Goal: Task Accomplishment & Management: Use online tool/utility

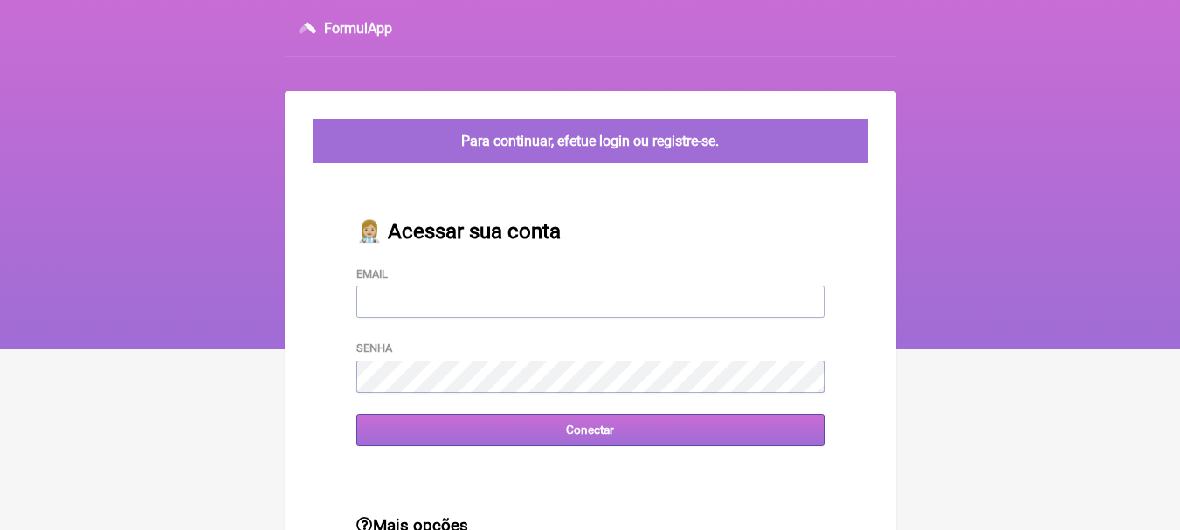
type input "[EMAIL_ADDRESS][DOMAIN_NAME]"
click at [602, 439] on input "Conectar" at bounding box center [590, 430] width 468 height 32
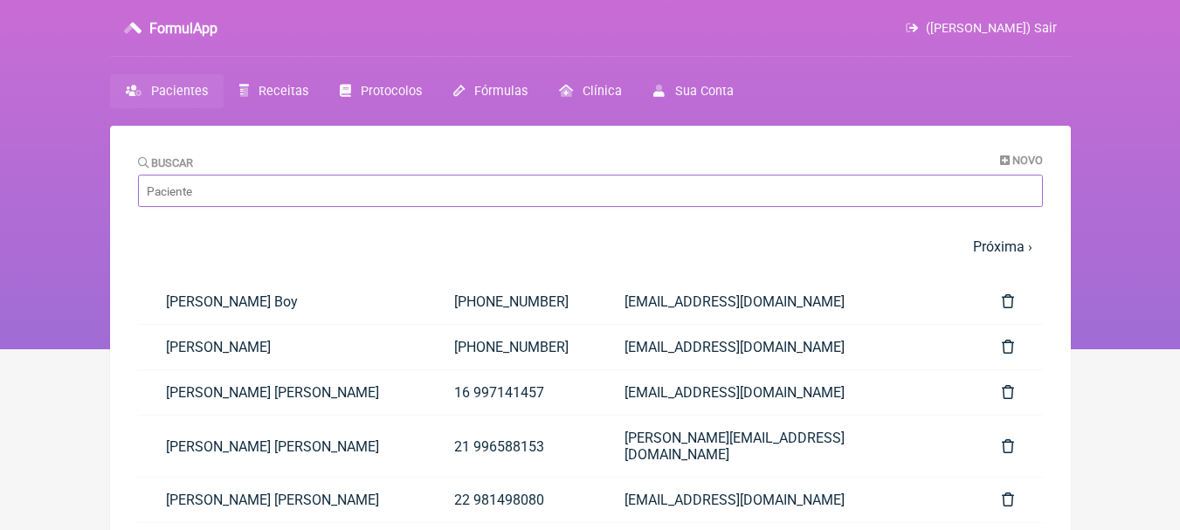
click at [434, 189] on input "Buscar" at bounding box center [590, 191] width 905 height 32
type input "alana"
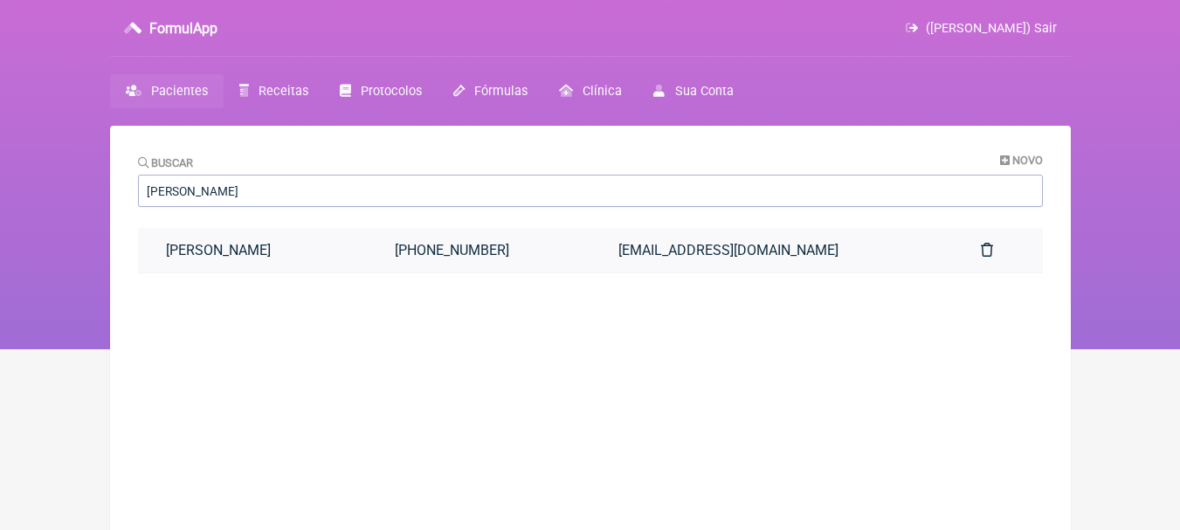
click at [327, 256] on link "Alana Bongard" at bounding box center [253, 250] width 230 height 45
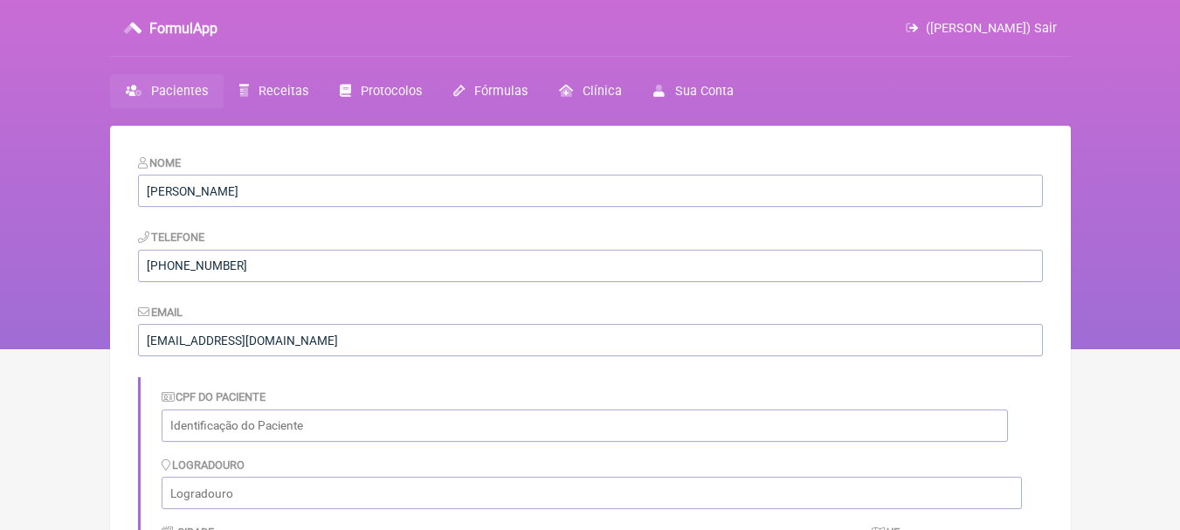
scroll to position [598, 0]
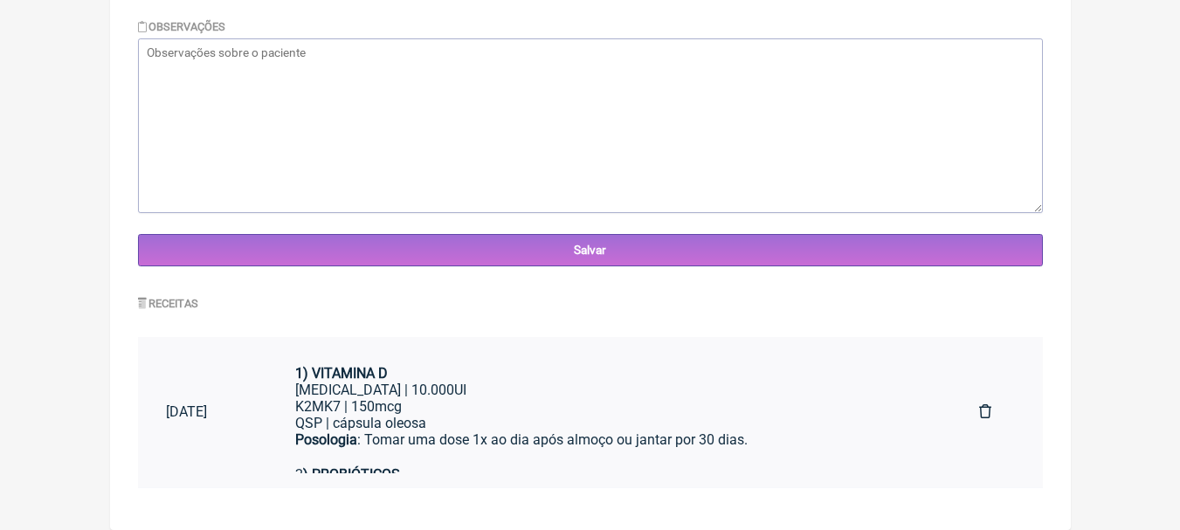
click at [568, 399] on div "K2MK7 | 150mcg" at bounding box center [609, 406] width 628 height 17
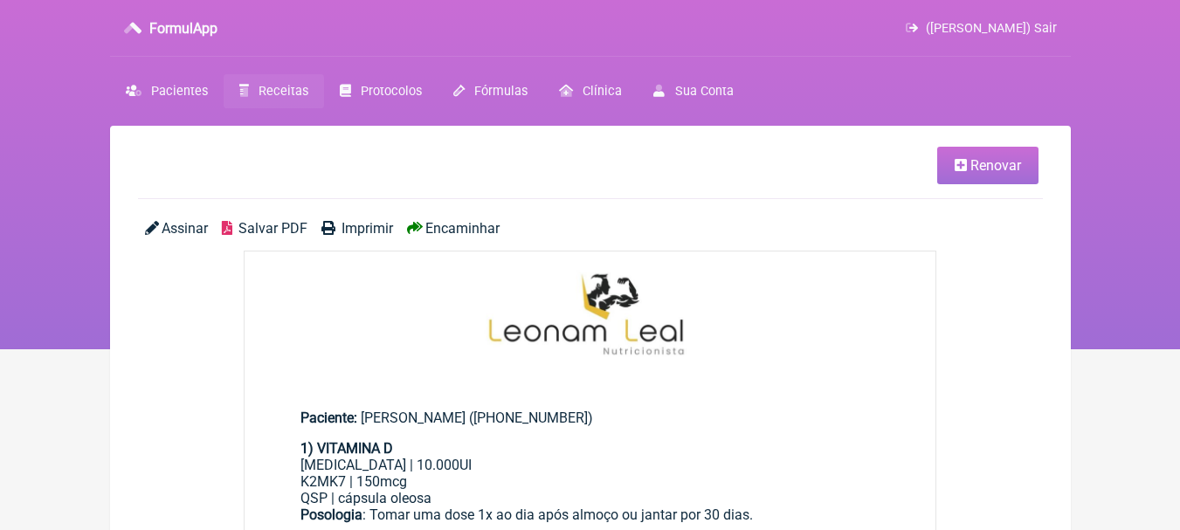
click at [984, 164] on span "Renovar" at bounding box center [995, 165] width 51 height 17
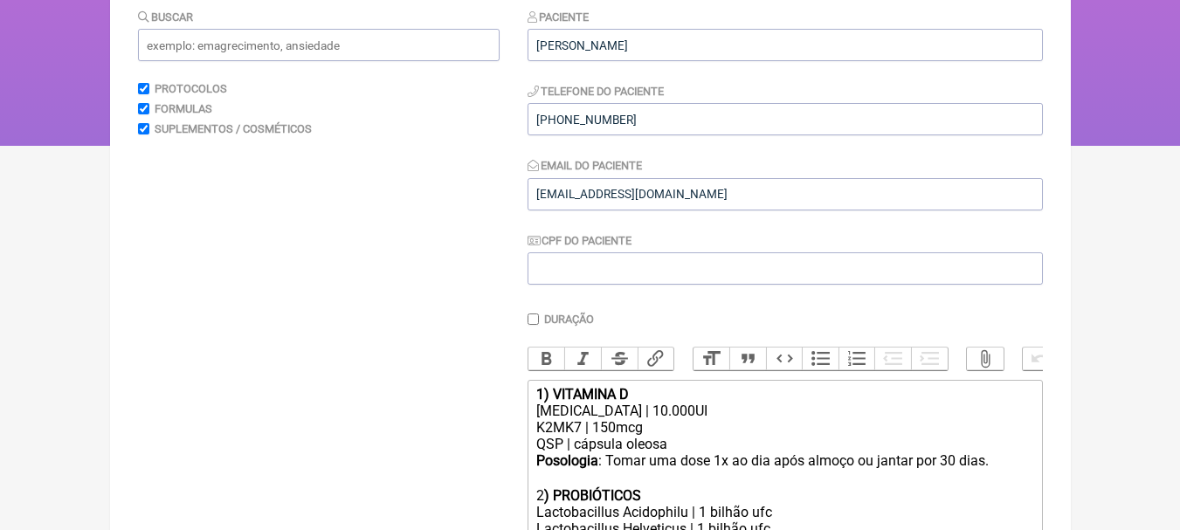
scroll to position [437, 0]
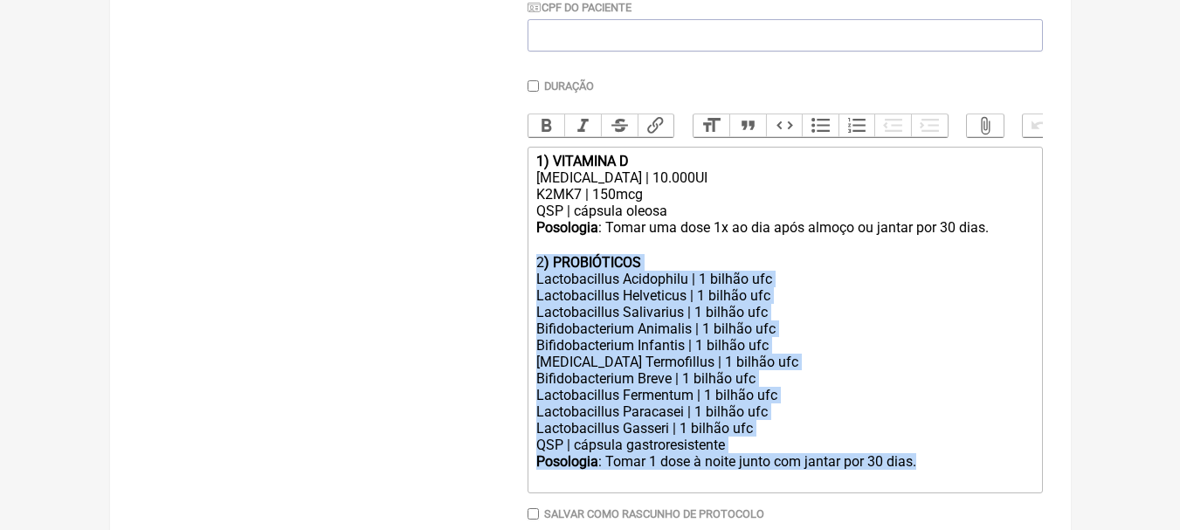
drag, startPoint x: 936, startPoint y: 472, endPoint x: 505, endPoint y: 276, distance: 474.0
click at [505, 276] on form "Buscar Protocolos Formulas Suplementos / Cosméticos Paciente [PERSON_NAME] Tele…" at bounding box center [590, 181] width 905 height 813
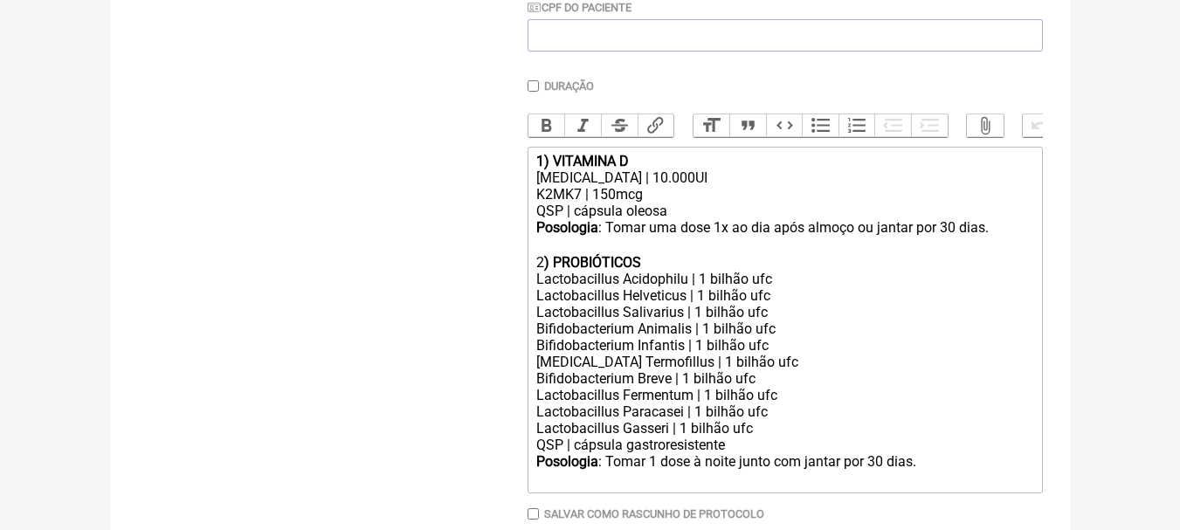
type trix-editor "<div><strong>1) VITAMINA D</strong></div><div>[MEDICAL_DATA] | 10.000UI</div><d…"
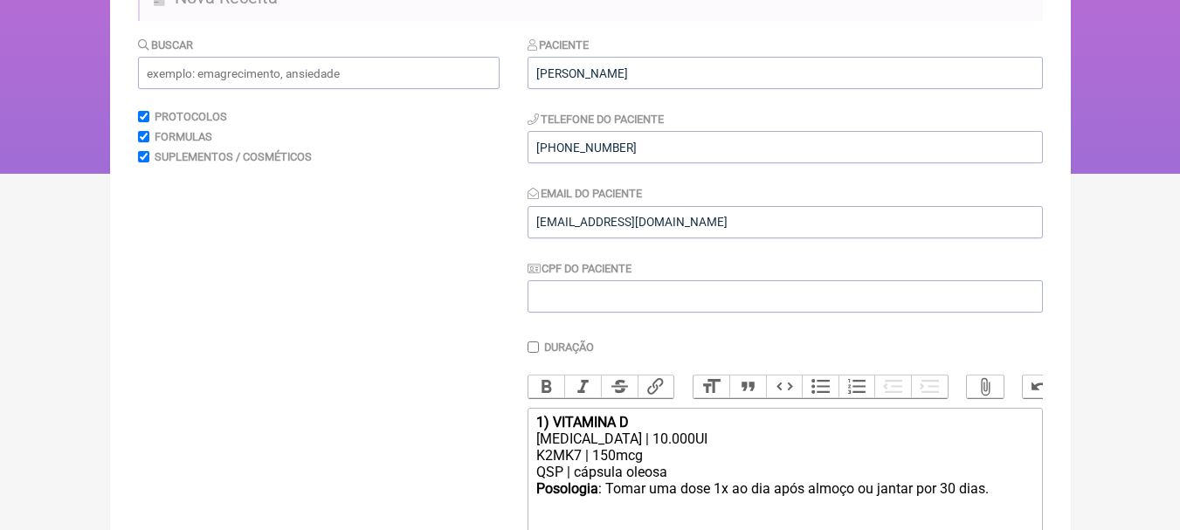
scroll to position [0, 0]
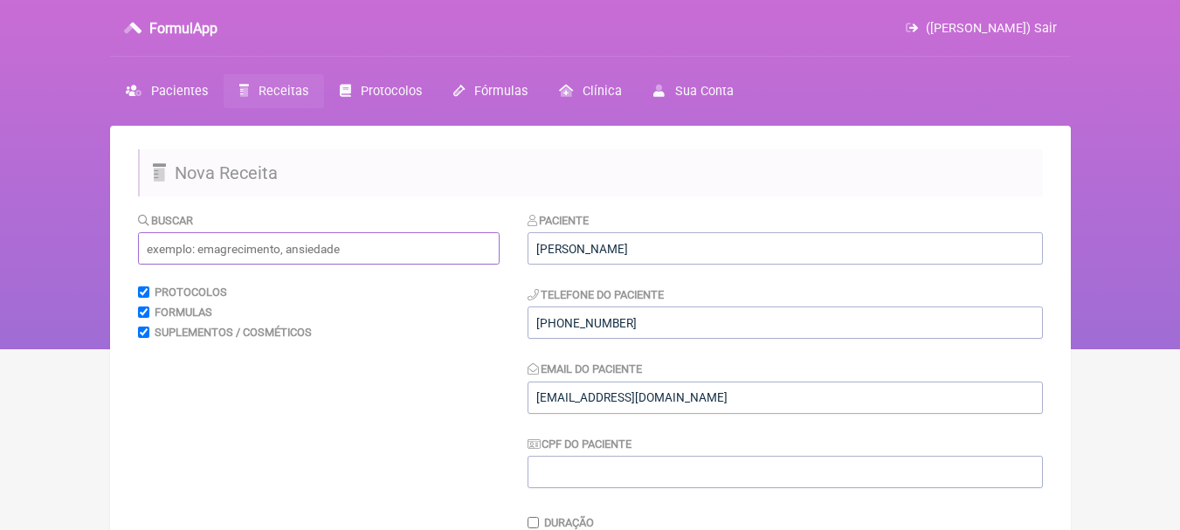
click at [379, 252] on input "text" at bounding box center [319, 248] width 362 height 32
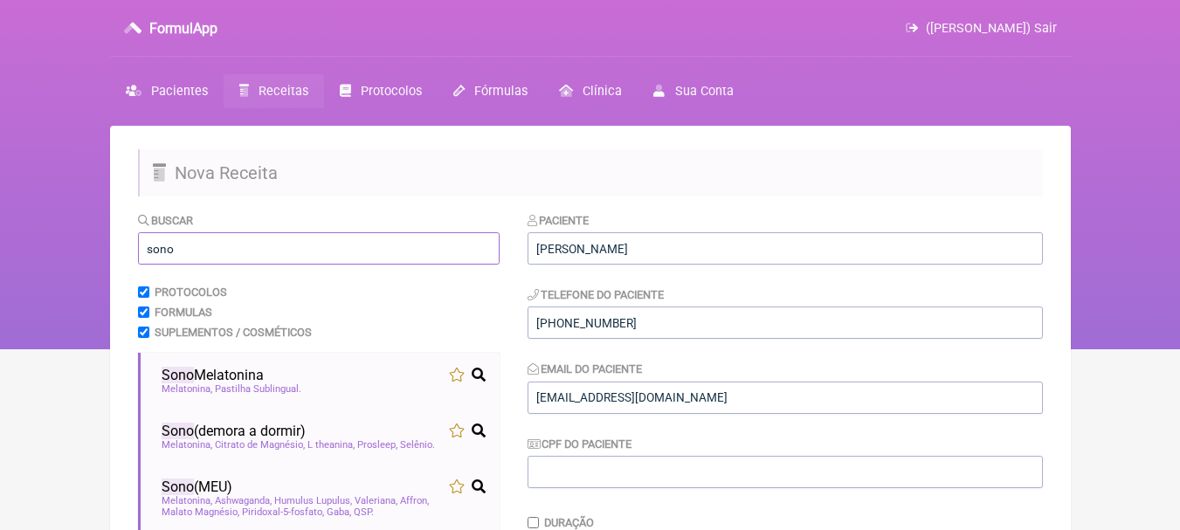
click at [279, 260] on input "sono" at bounding box center [319, 248] width 362 height 32
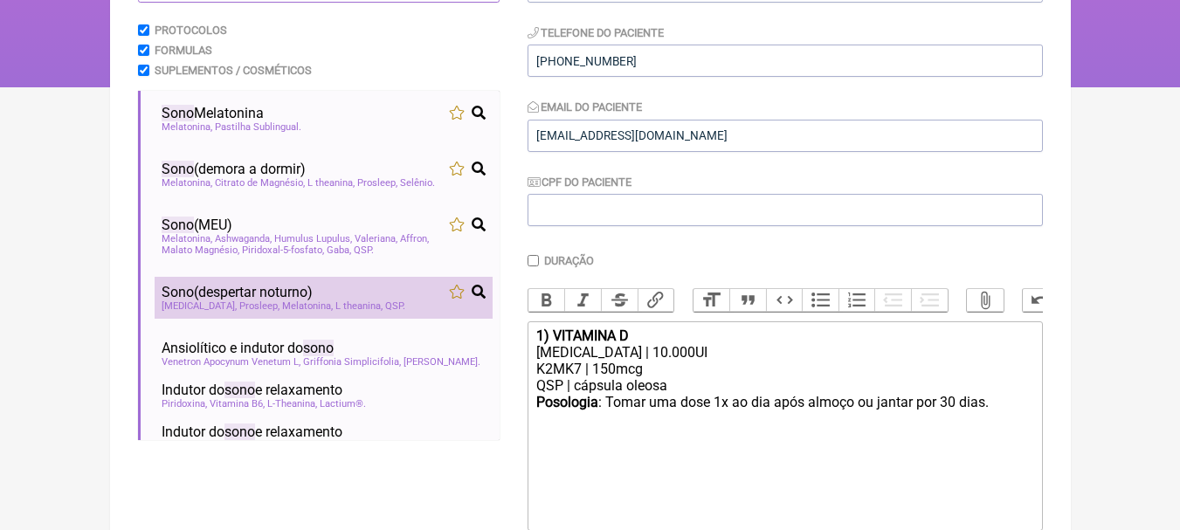
type input "sono"
click at [353, 288] on div "Sono (despertar noturno)" at bounding box center [324, 292] width 324 height 17
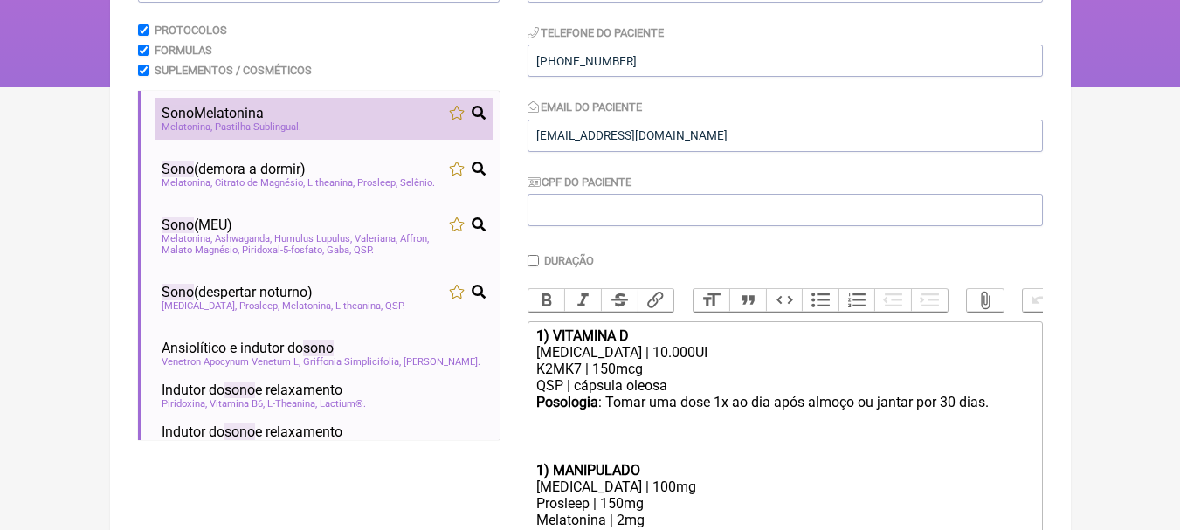
click at [362, 123] on div "Melatonina Pastilha Sublingual" at bounding box center [324, 126] width 324 height 11
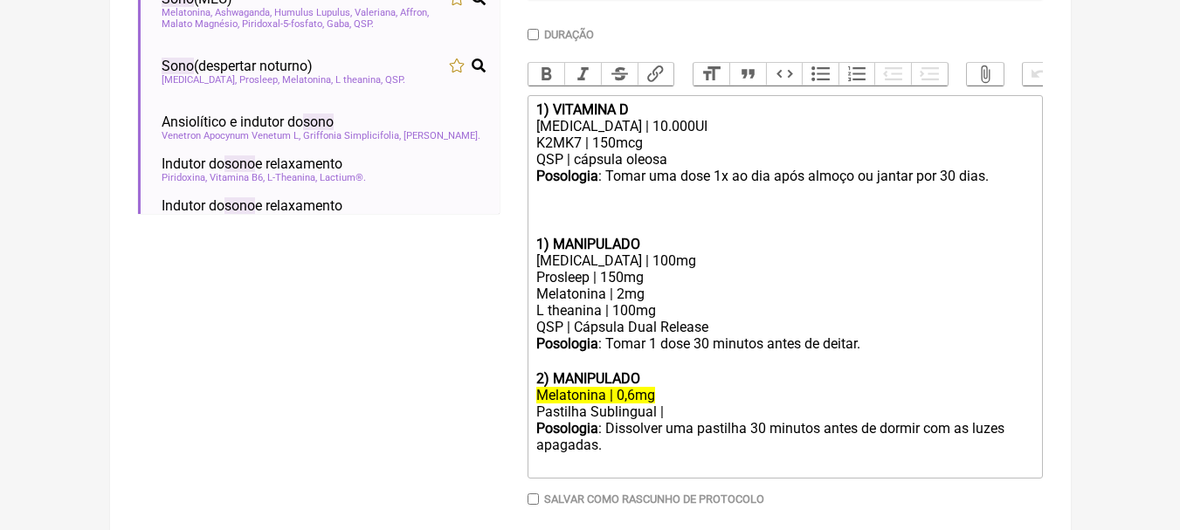
scroll to position [524, 0]
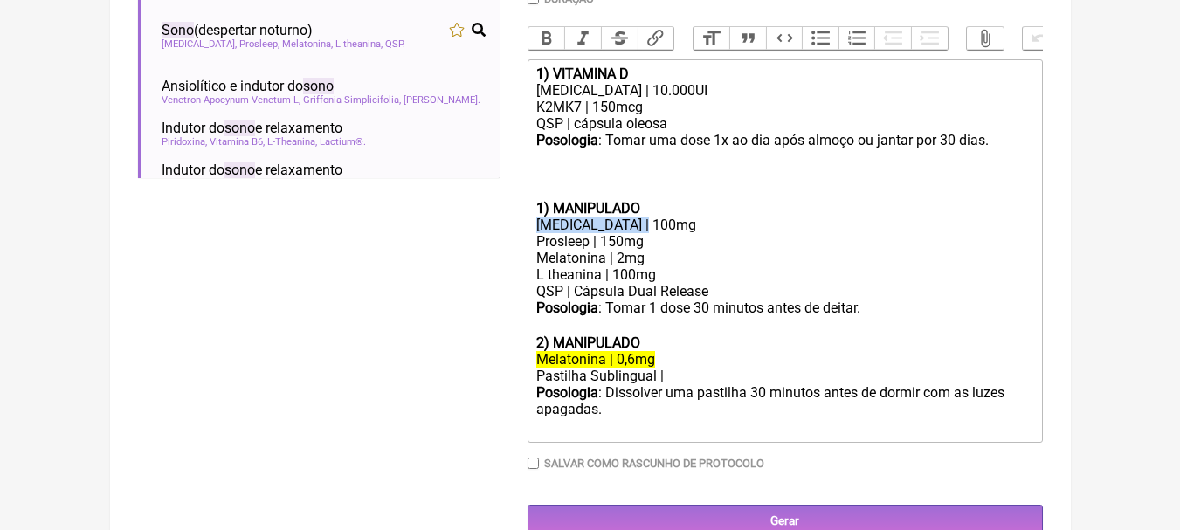
drag, startPoint x: 665, startPoint y: 239, endPoint x: 509, endPoint y: 237, distance: 156.3
click at [509, 237] on form "Buscar sono Protocolos Formulas Suplementos / Cosméticos Sono Melatonina Melato…" at bounding box center [590, 112] width 905 height 850
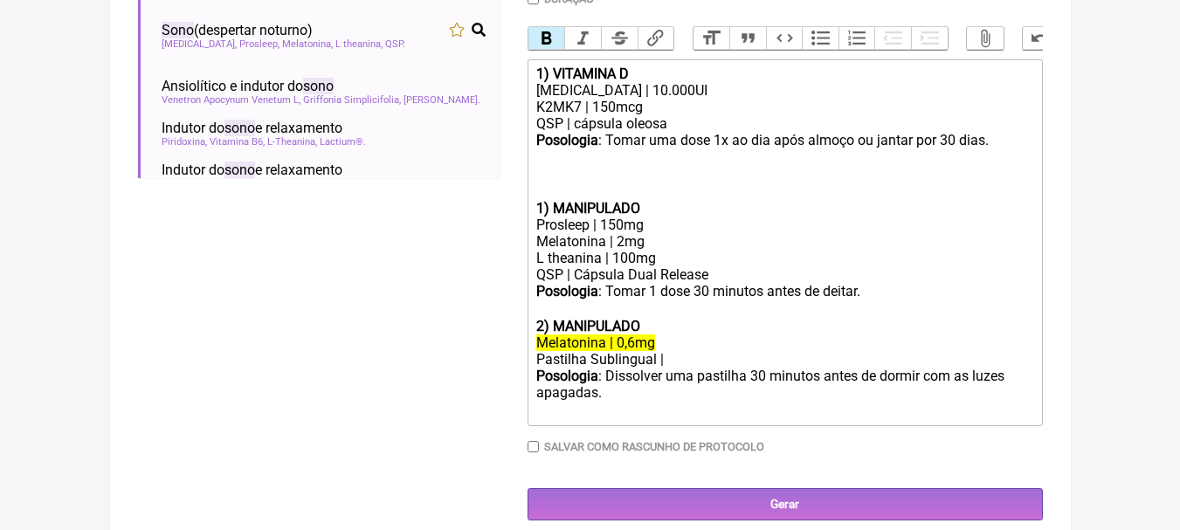
click at [656, 220] on div "1) MANIPULADO Prosleep | 150mg" at bounding box center [784, 216] width 496 height 33
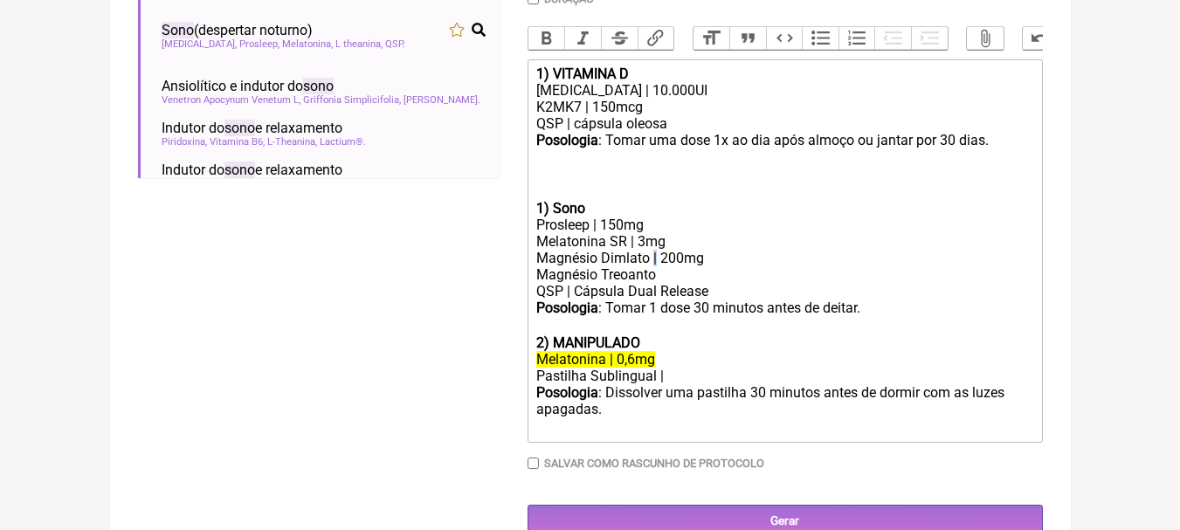
copy div "|"
paste trix-editor "|"
drag, startPoint x: 719, startPoint y: 309, endPoint x: 574, endPoint y: 300, distance: 145.2
click at [574, 300] on div "Magnésio Treoanto | 300mg QSP | Cápsula Dual Release" at bounding box center [784, 282] width 496 height 33
click at [792, 247] on div "Melatonina SR | 3mg" at bounding box center [784, 241] width 496 height 17
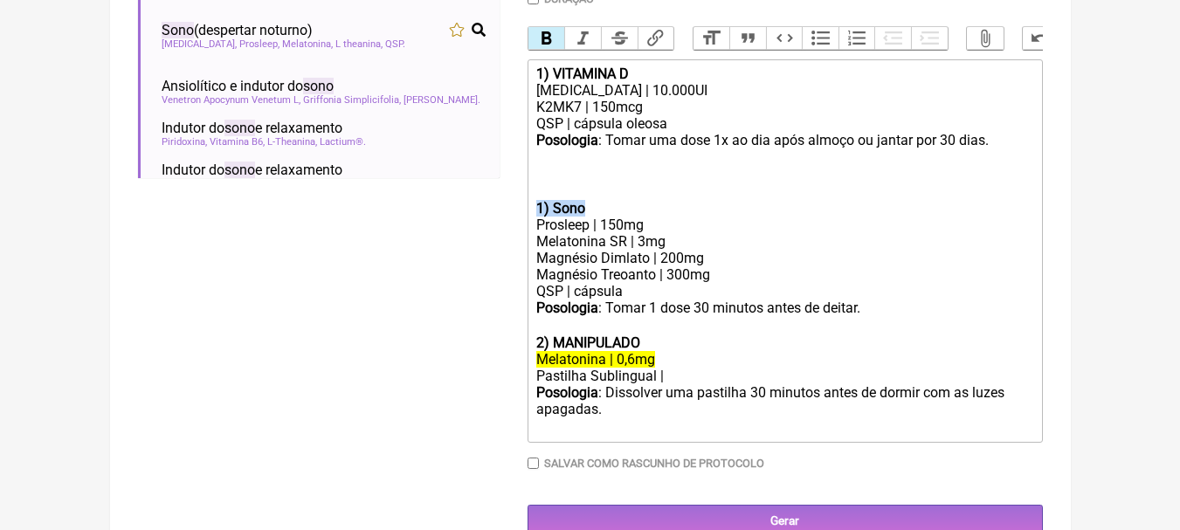
drag, startPoint x: 534, startPoint y: 219, endPoint x: 607, endPoint y: 222, distance: 73.4
click at [607, 222] on trix-editor "1) VITAMINA D Colecalciferol | 10.000UI K2MK7 | 150mcg QSP | cápsula oleosa Pos…" at bounding box center [784, 250] width 515 height 383
copy strong "1) Sono"
click at [602, 179] on trix-editor "1) VITAMINA D Colecalciferol | 10.000UI K2MK7 | 150mcg QSP | cápsula oleosa Pos…" at bounding box center [784, 250] width 515 height 383
paste trix-editor "strong>1) Sono</strong><"
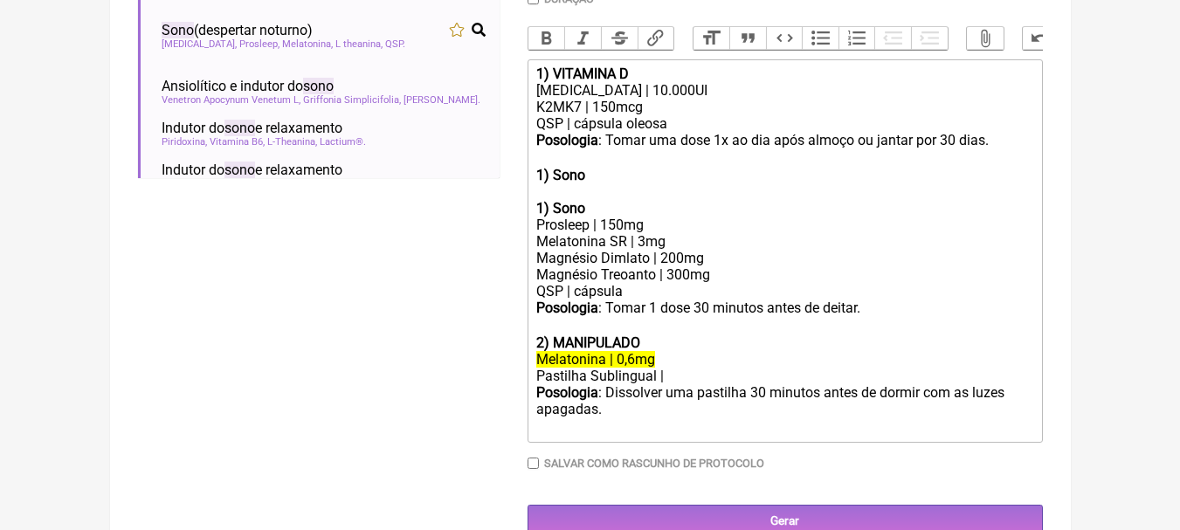
click at [591, 183] on trix-editor "1) VITAMINA D Colecalciferol | 10.000UI K2MK7 | 150mcg QSP | cápsula oleosa Pos…" at bounding box center [784, 250] width 515 height 383
click at [597, 188] on div "1) Sono" at bounding box center [784, 183] width 496 height 33
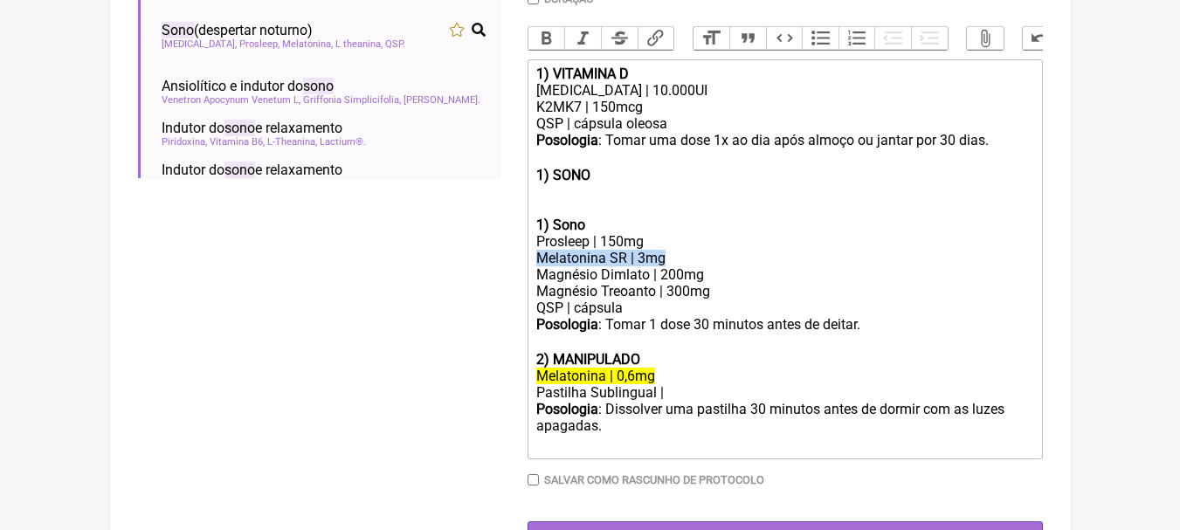
drag, startPoint x: 693, startPoint y: 271, endPoint x: 524, endPoint y: 263, distance: 169.6
click at [492, 263] on form "Buscar sono Protocolos Formulas Suplementos / Cosméticos Sono Melatonina Melato…" at bounding box center [590, 120] width 905 height 866
click at [701, 217] on div "1) SONO" at bounding box center [784, 192] width 496 height 50
drag, startPoint x: 685, startPoint y: 265, endPoint x: 511, endPoint y: 271, distance: 173.8
click at [511, 271] on form "Buscar sono Protocolos Formulas Suplementos / Cosméticos Sono Melatonina Melato…" at bounding box center [590, 120] width 905 height 866
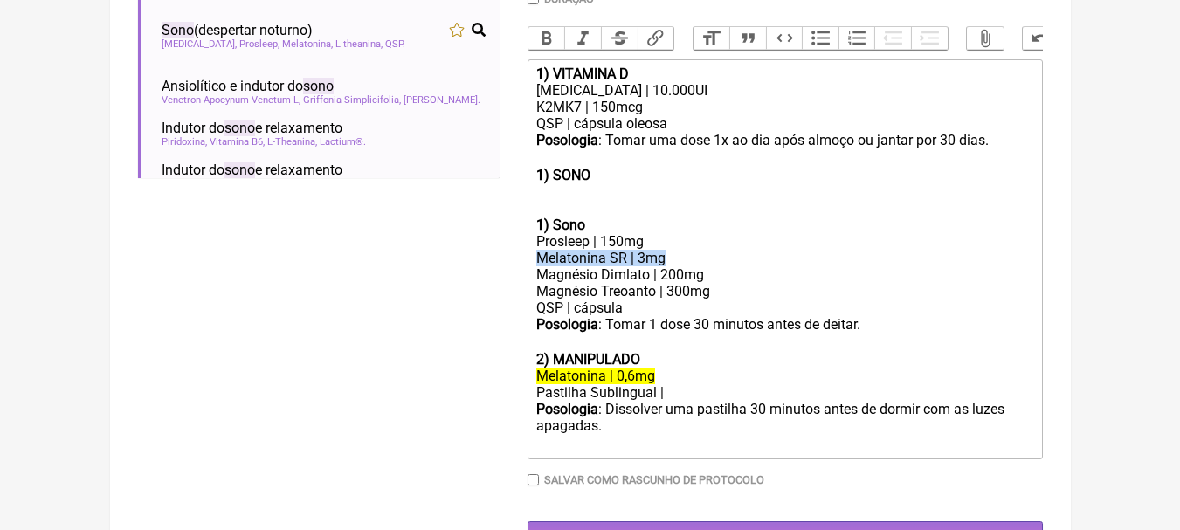
copy div "Melatonina SR | 3mg"
click at [616, 209] on div "1) SONO" at bounding box center [784, 192] width 496 height 50
paste trix-editor "Melatonina SR | 3mg"
drag, startPoint x: 657, startPoint y: 319, endPoint x: 482, endPoint y: 316, distance: 174.7
click at [482, 316] on form "Buscar sono Protocolos Formulas Suplementos / Cosméticos Sono Melatonina Melato…" at bounding box center [590, 120] width 905 height 866
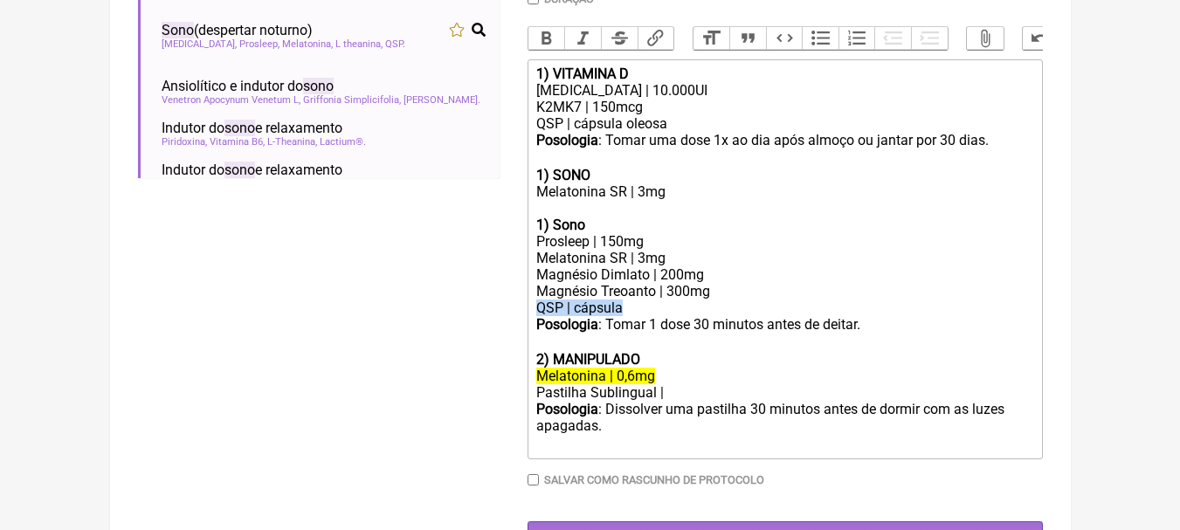
copy div "QSP | cápsula"
click at [598, 215] on div "1) SONO Melatonina SR | 3mg" at bounding box center [784, 192] width 496 height 50
paste trix-editor "QSP | cápsula"
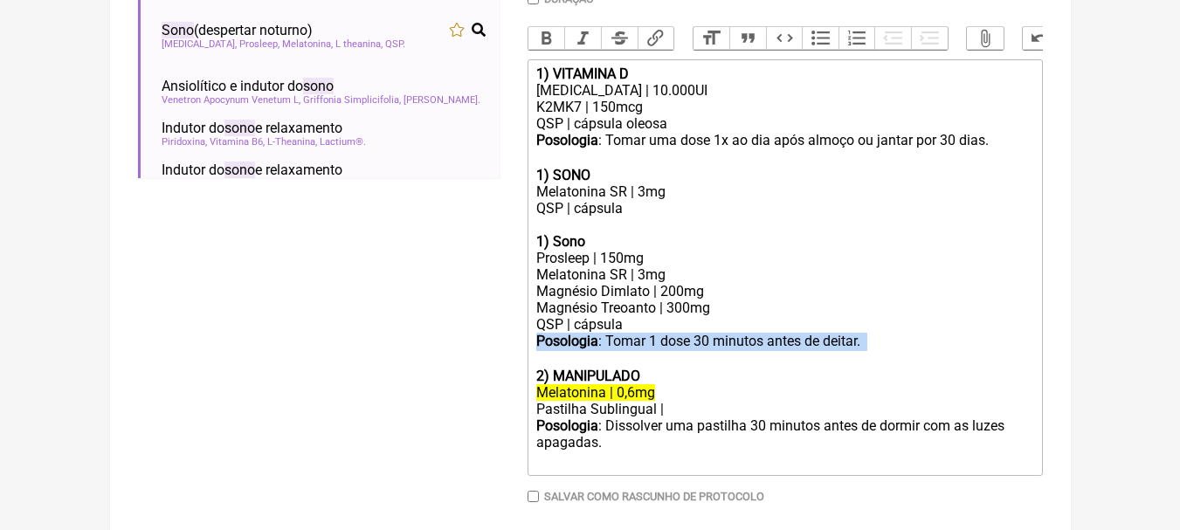
drag, startPoint x: 537, startPoint y: 357, endPoint x: 869, endPoint y: 365, distance: 331.9
click at [869, 365] on div "Posologia : Tomar 1 dose 30 minutos antes de deitar. ㅤ" at bounding box center [784, 350] width 496 height 35
copy div "Posologia : Tomar 1 dose 30 minutos antes de deitar. ㅤ"
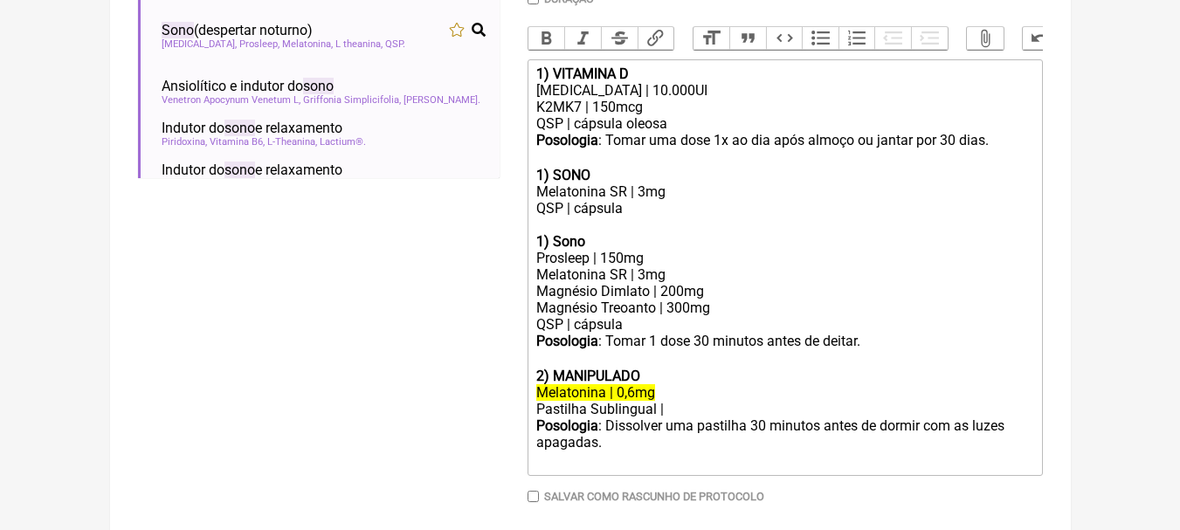
click at [692, 224] on div "1) SONO Melatonina SR | 3mg QSP | cápsula" at bounding box center [784, 200] width 496 height 66
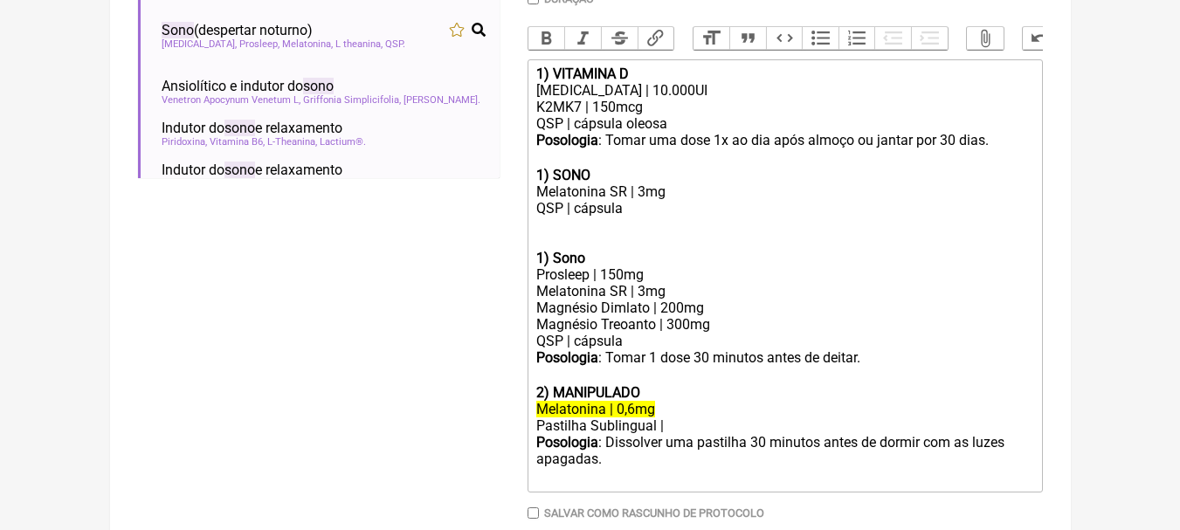
paste trix-editor "strong>Posologia</strong>: Tomar 1 dose 30 minutos antes de deitar. ㅤ<br><"
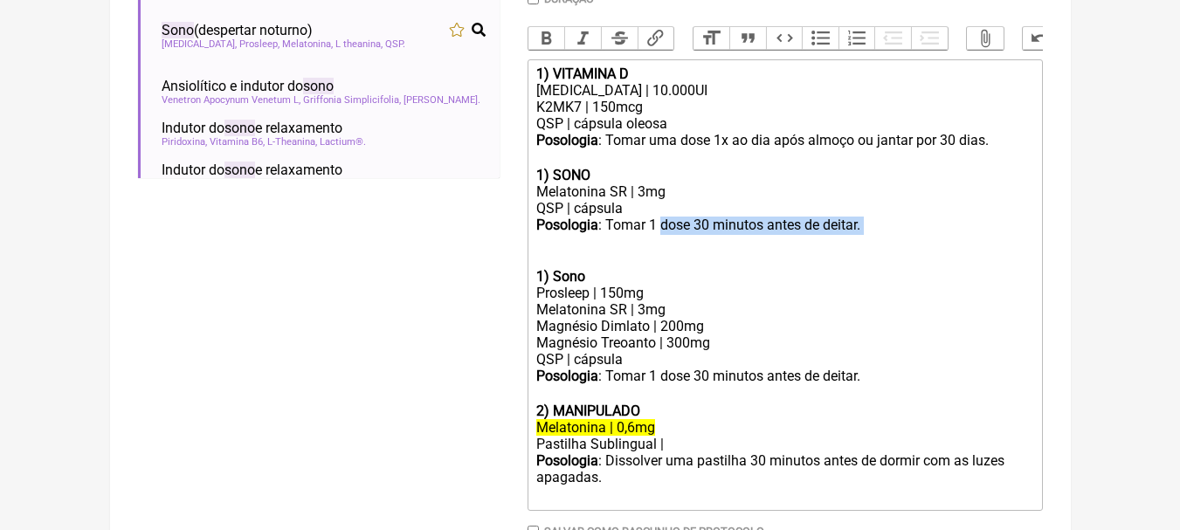
drag, startPoint x: 661, startPoint y: 238, endPoint x: 954, endPoint y: 233, distance: 293.4
click at [954, 233] on div "1) SONO Melatonina SR | 3mg QSP | cápsula Posologia : Tomar 1 dose 30 minutos a…" at bounding box center [784, 217] width 496 height 101
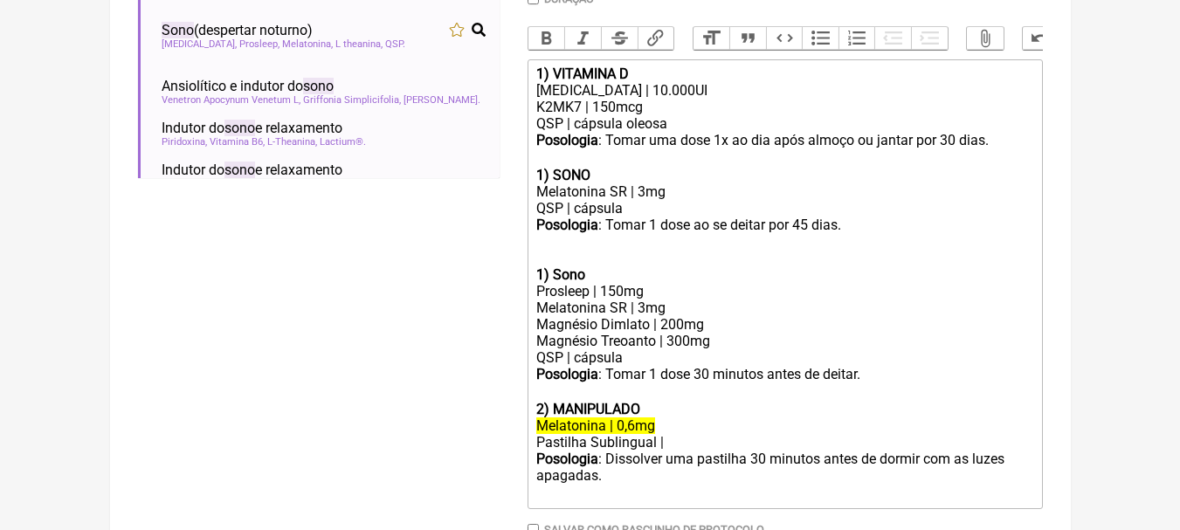
click at [672, 265] on div "1) SONO Melatonina SR | 3mg QSP | cápsula Posologia : Tomar 1 dose ao se deitar…" at bounding box center [784, 217] width 496 height 100
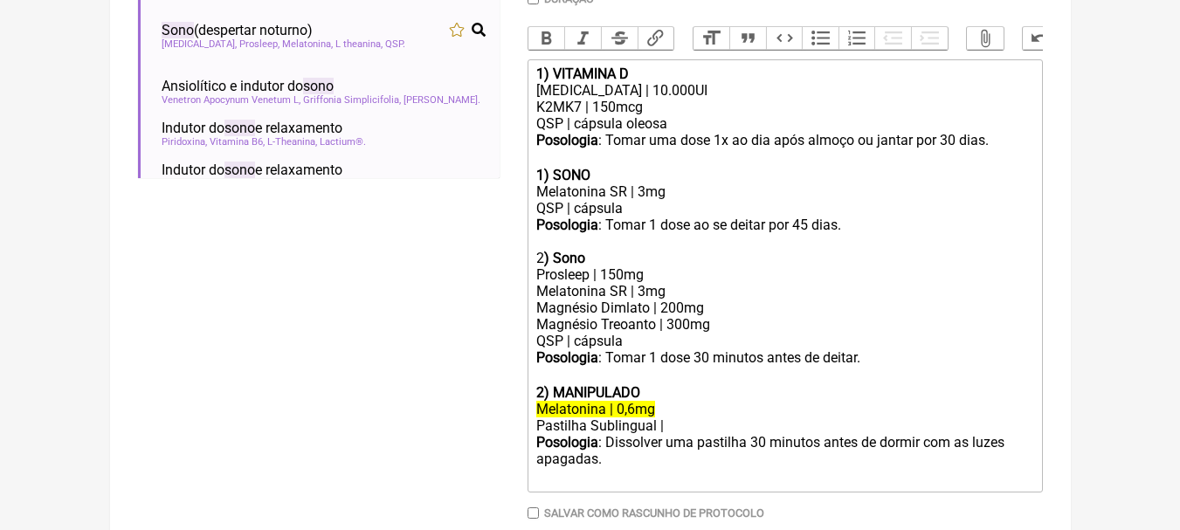
click at [672, 265] on div "1) SONO Melatonina SR | 3mg QSP | cápsula Posologia : Tomar 1 dose ao se deitar…" at bounding box center [784, 225] width 496 height 116
click at [714, 99] on div "Colecalciferol | 10.000UI" at bounding box center [784, 90] width 496 height 17
drag, startPoint x: 953, startPoint y: 152, endPoint x: 940, endPoint y: 101, distance: 52.3
click at [953, 150] on div "Posologia : Tomar uma dose 1x ao dia após almoço ou jantar por 30 dias. ㅤ" at bounding box center [784, 149] width 496 height 35
click at [609, 115] on div "K2MK7 | 150mcg" at bounding box center [784, 107] width 496 height 17
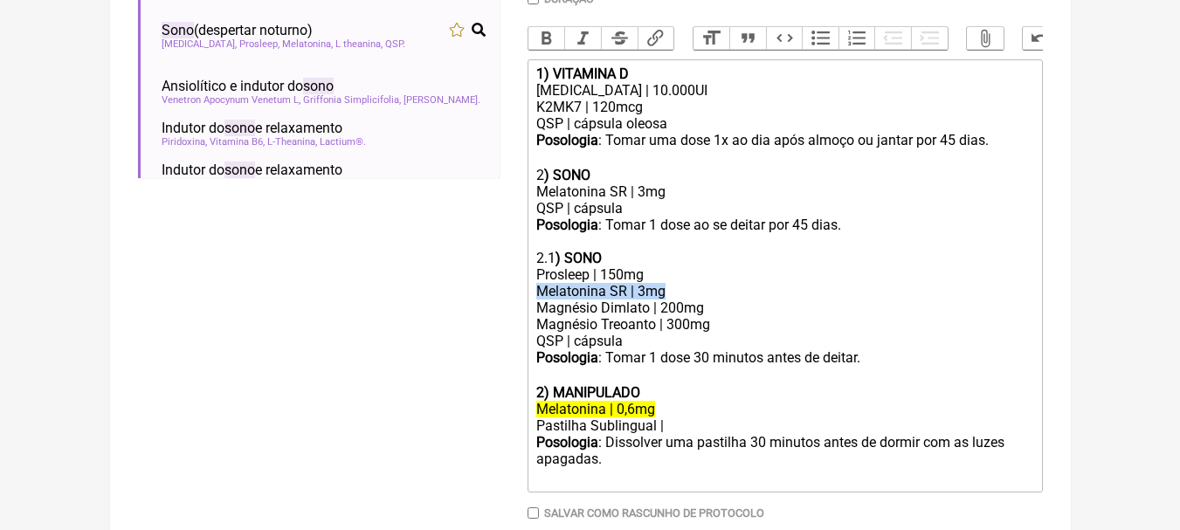
drag, startPoint x: 710, startPoint y: 299, endPoint x: 527, endPoint y: 303, distance: 183.4
click at [527, 303] on trix-editor "1) VITAMINA D Colecalciferol | 10.000UI K2MK7 | 120mcg QSP | cápsula oleosa Pos…" at bounding box center [784, 275] width 515 height 433
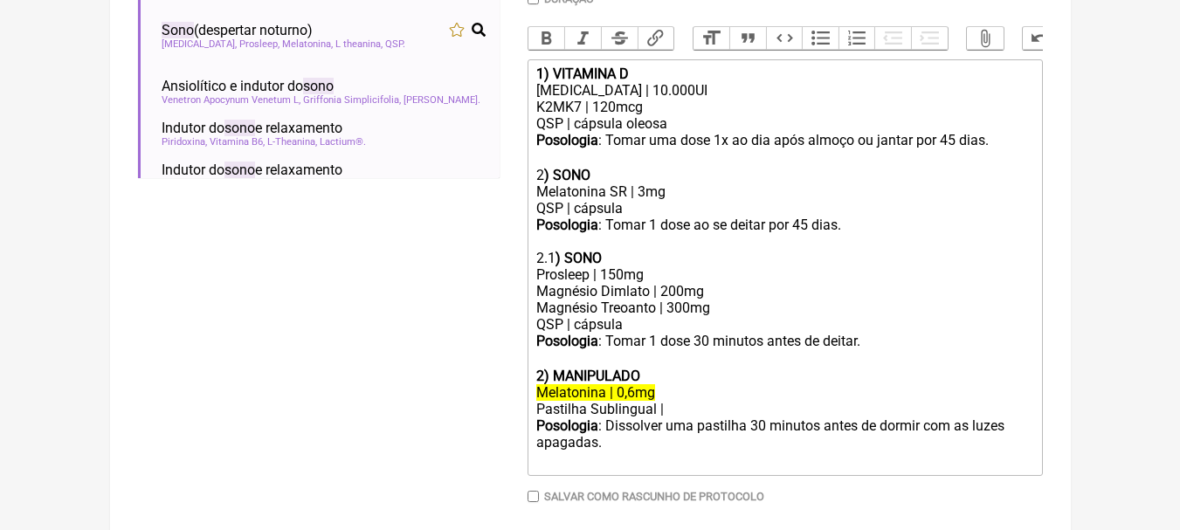
click at [651, 268] on div "2 ) SONO Melatonina SR | 3mg QSP | cápsula Posologia : Tomar 1 dose ao se deita…" at bounding box center [784, 225] width 496 height 116
click at [706, 417] on div "Pastilha Sublingual |" at bounding box center [784, 409] width 496 height 17
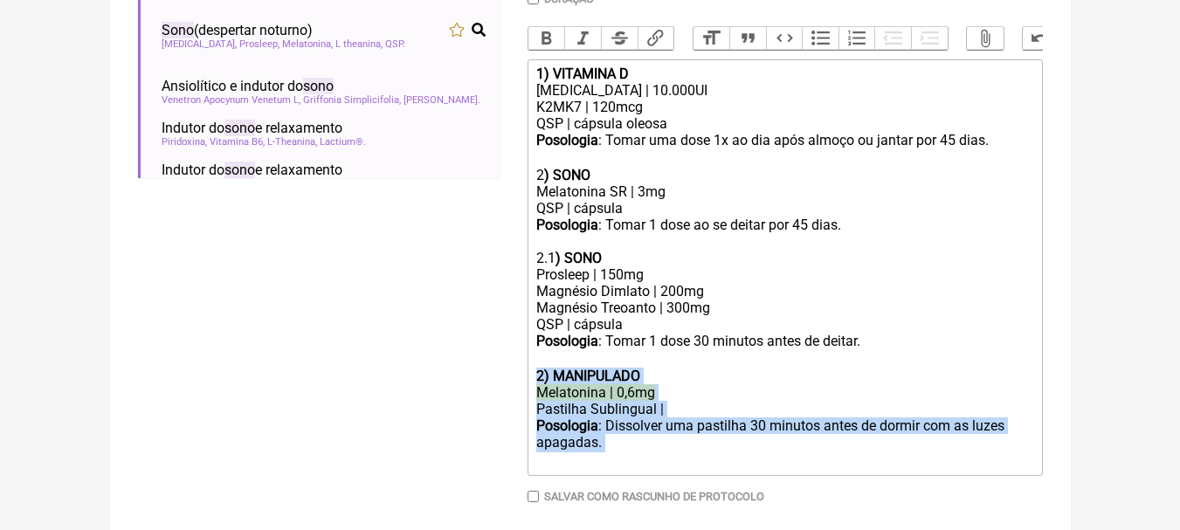
drag, startPoint x: 653, startPoint y: 458, endPoint x: 525, endPoint y: 382, distance: 149.2
click at [525, 382] on form "Buscar sono Protocolos Formulas Suplementos / Cosméticos Sono Melatonina Melato…" at bounding box center [590, 128] width 905 height 883
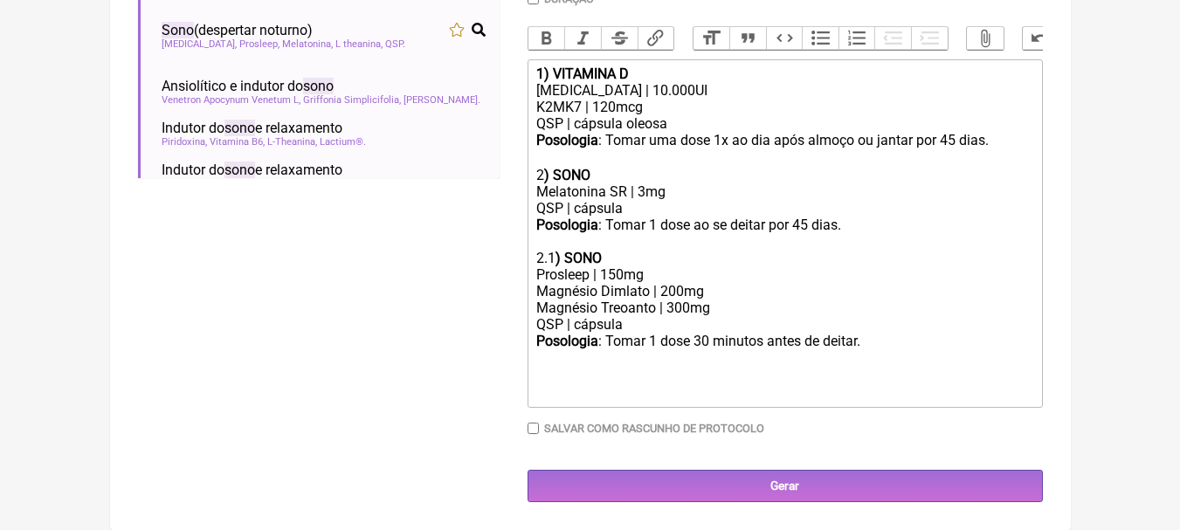
scroll to position [520, 0]
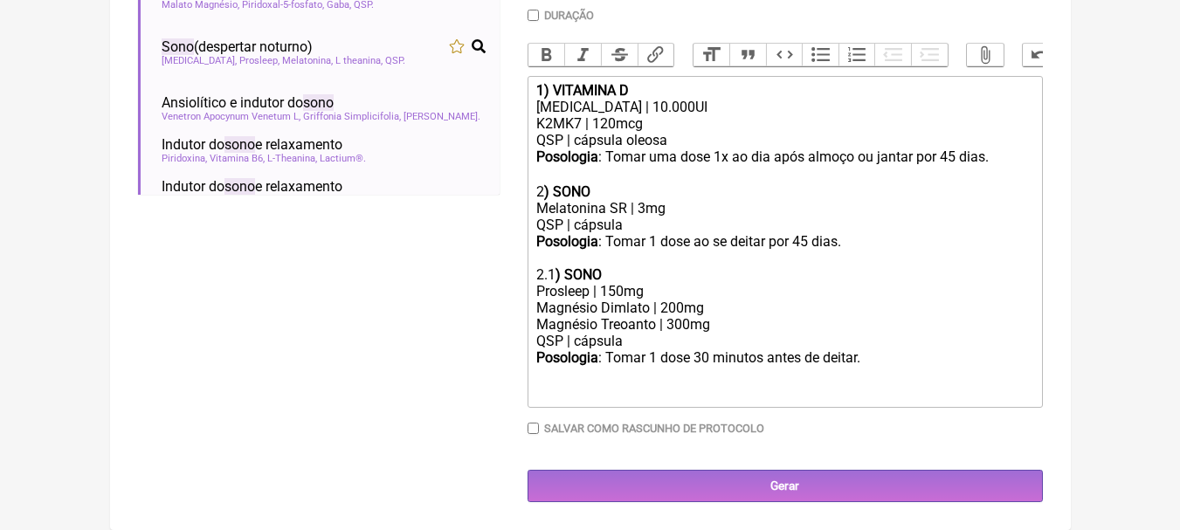
drag, startPoint x: 877, startPoint y: 356, endPoint x: 864, endPoint y: 357, distance: 12.3
click at [878, 356] on div "Posologia : Tomar 1 dose 30 minutos antes de deitar. ㅤ" at bounding box center [784, 366] width 496 height 35
click at [649, 274] on div "2 ) SONO Melatonina SR | 3mg QSP | cápsula Posologia : Tomar 1 dose ao se deita…" at bounding box center [784, 241] width 496 height 116
click at [655, 274] on div "2 ) SONO Melatonina SR | 3mg QSP | cápsula Posologia : Tomar 1 dose ao se deita…" at bounding box center [784, 241] width 496 height 116
click at [875, 358] on div "Posologia : Tomar 1 dose 30 minutos antes de deitar. ㅤ" at bounding box center [784, 366] width 496 height 35
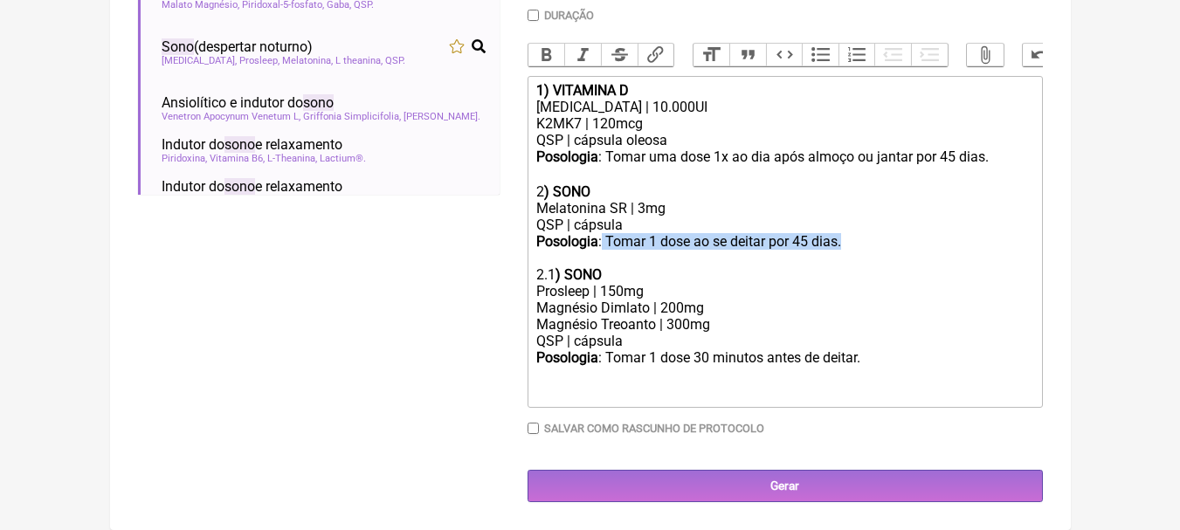
drag, startPoint x: 603, startPoint y: 236, endPoint x: 873, endPoint y: 249, distance: 270.1
click at [873, 249] on div "2 ) SONO Melatonina SR | 3mg QSP | cápsula Posologia : Tomar 1 dose ao se deita…" at bounding box center [784, 241] width 496 height 116
copy div "Tomar 1 dose ao se deitar por 45 dias."
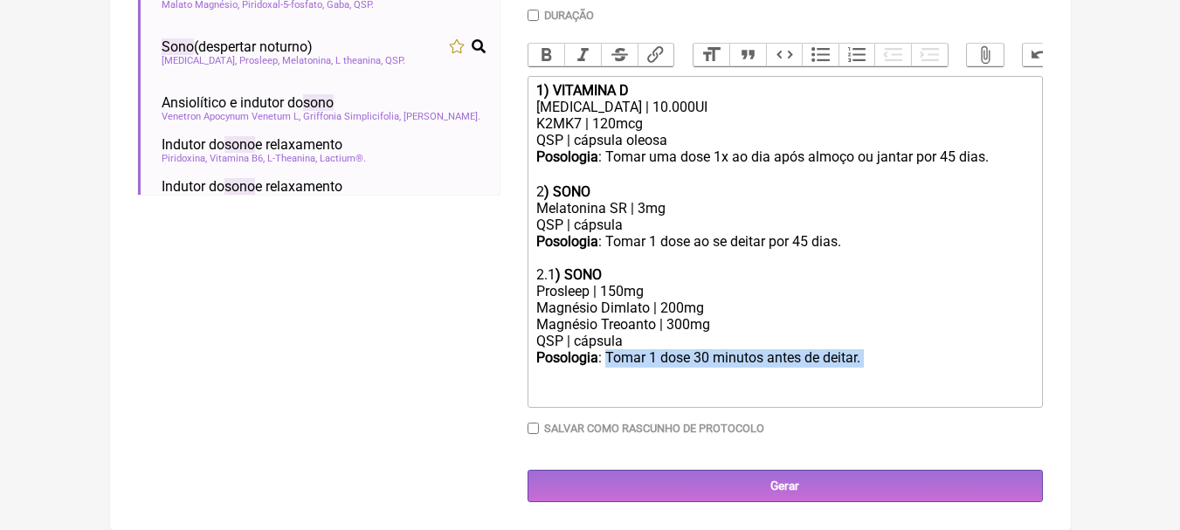
drag, startPoint x: 606, startPoint y: 352, endPoint x: 950, endPoint y: 364, distance: 344.3
click at [950, 364] on div "Posologia : Tomar 1 dose 30 minutos antes de deitar. ㅤ" at bounding box center [784, 366] width 496 height 35
paste trix-editor "&nbsp;&nbsp;Tomar 1 dose ao se deitar por 45 dias."
type trix-editor "<div><strong>1) VITAMINA D</strong></div><div>Colecalciferol | 10.000UI</div><d…"
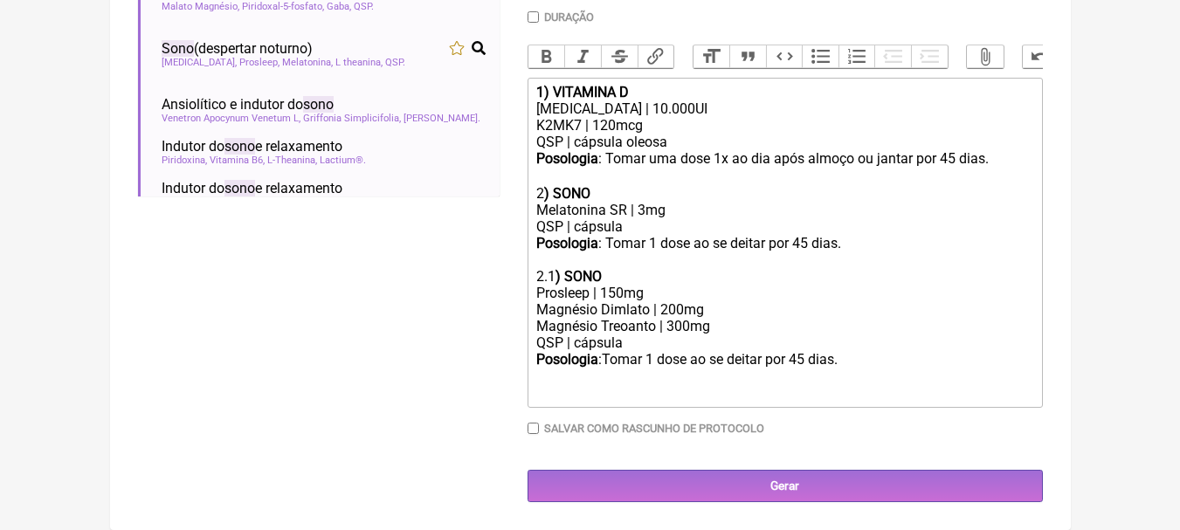
scroll to position [519, 0]
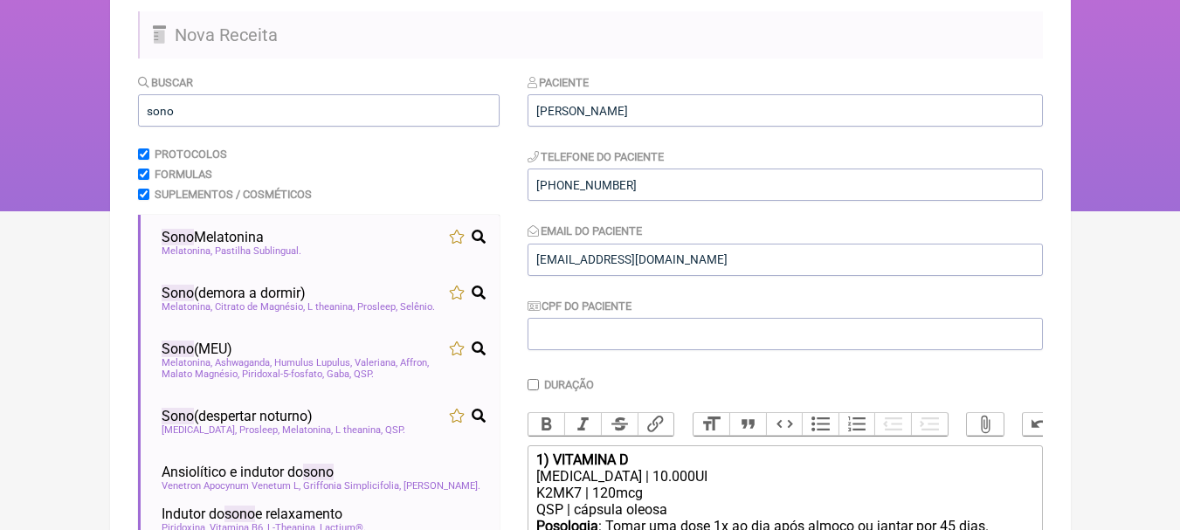
scroll to position [82, 0]
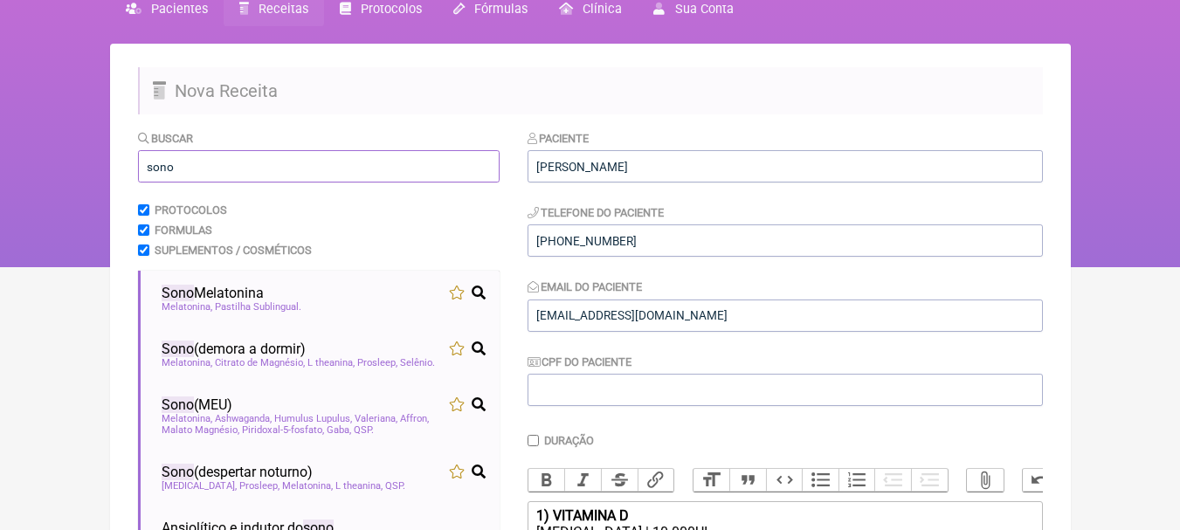
drag, startPoint x: 179, startPoint y: 164, endPoint x: 0, endPoint y: 155, distance: 179.3
click at [0, 156] on div "FormulApp (Leonam Leal) Sair Pacientes Receitas Protocolos Fórmulas Clínica Sua…" at bounding box center [590, 92] width 1180 height 349
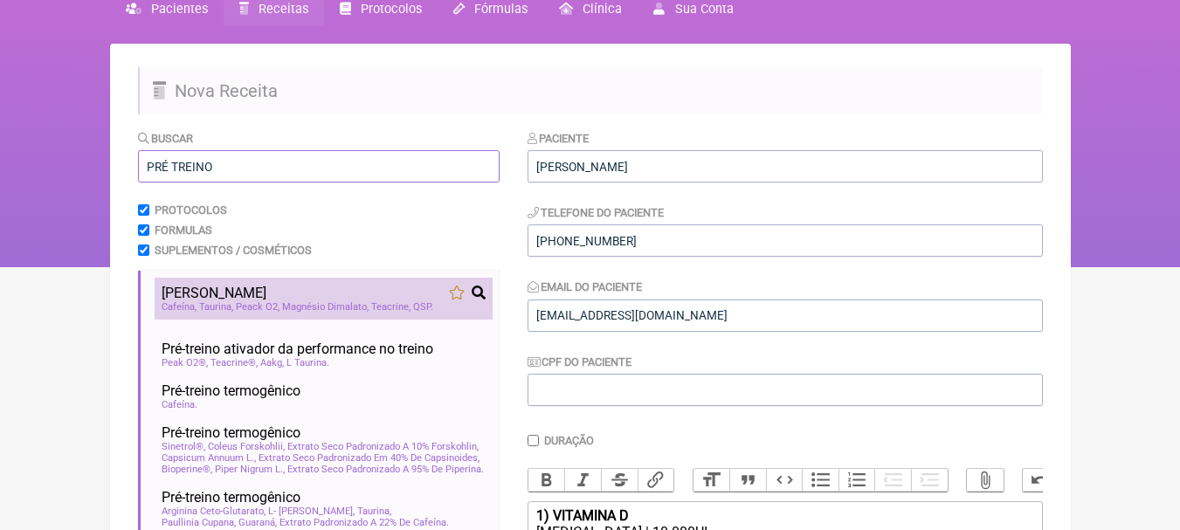
type input "PRÉ TREINO"
click at [386, 299] on div "Pré Treino" at bounding box center [324, 293] width 324 height 17
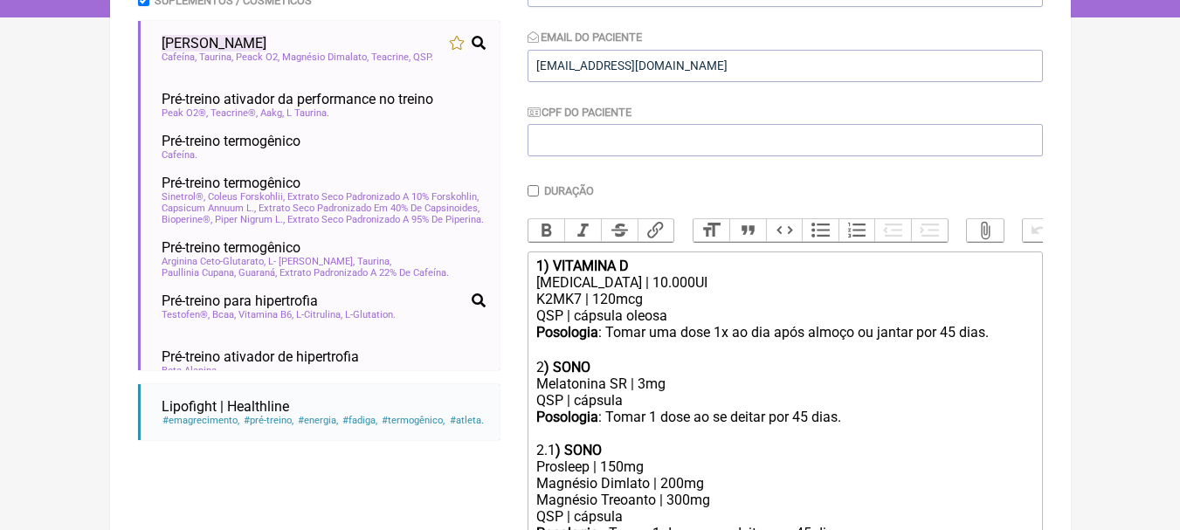
scroll to position [606, 0]
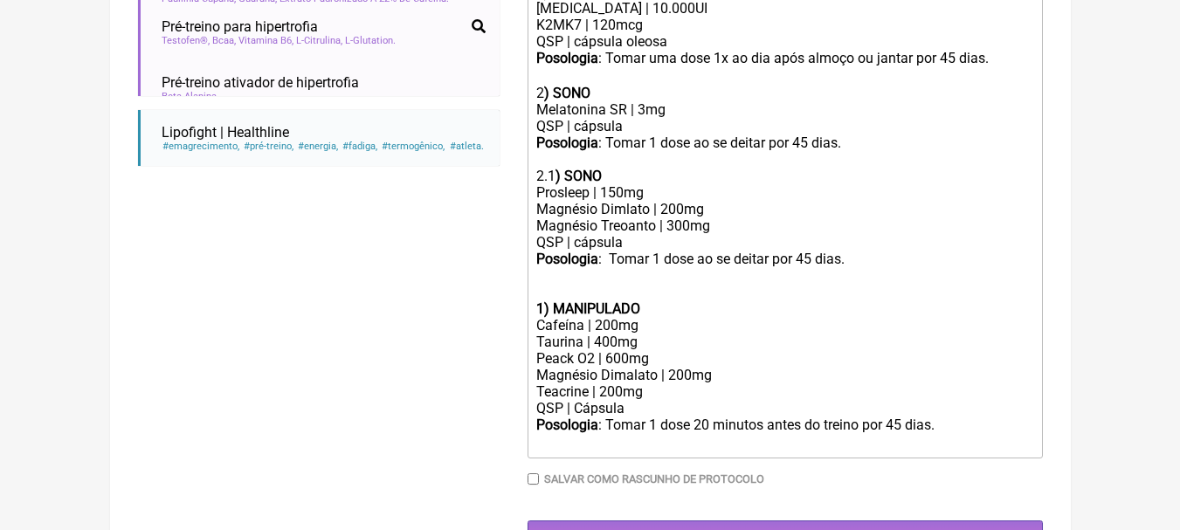
click at [585, 300] on div at bounding box center [784, 292] width 496 height 17
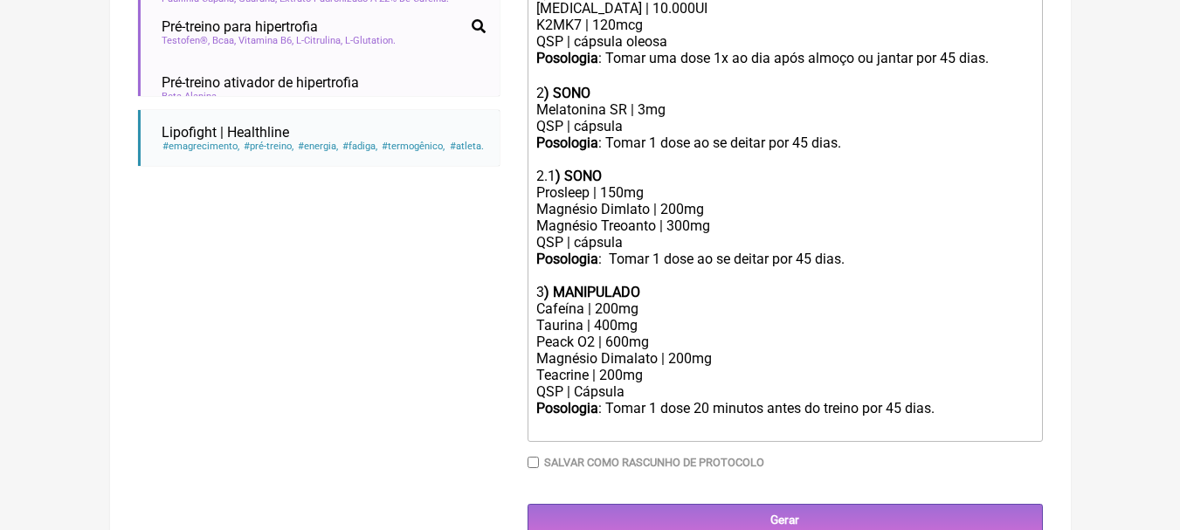
click at [663, 300] on div "3 ) MANIPULADO" at bounding box center [784, 292] width 496 height 17
click at [601, 317] on div "Cafeína | 200mg" at bounding box center [784, 308] width 496 height 17
click at [696, 317] on div "Cafeína | 80mg" at bounding box center [784, 308] width 496 height 17
click at [702, 334] on div "Taurina | 400mg" at bounding box center [784, 325] width 496 height 17
click at [577, 334] on div "Taurina | 400mg" at bounding box center [784, 325] width 496 height 17
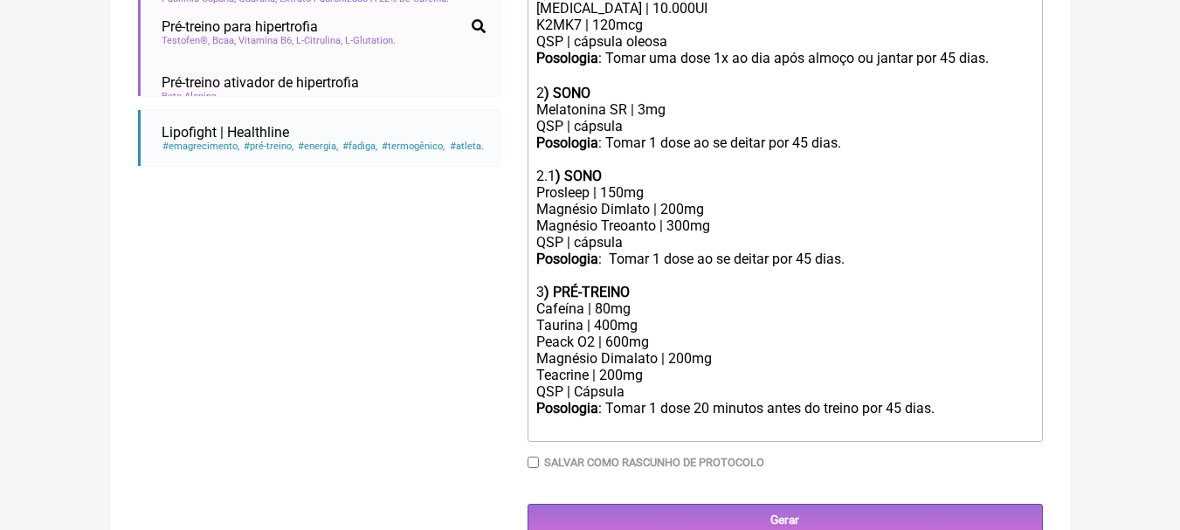
click at [611, 317] on div "Cafeína | 80mg" at bounding box center [784, 308] width 496 height 17
click at [596, 334] on div "Taurina | 400mg" at bounding box center [784, 325] width 496 height 17
click at [598, 334] on div "Taurina | 400mg" at bounding box center [784, 325] width 496 height 17
click at [656, 334] on div "Taurina | 400mg" at bounding box center [784, 325] width 496 height 17
drag, startPoint x: 595, startPoint y: 355, endPoint x: 520, endPoint y: 351, distance: 74.3
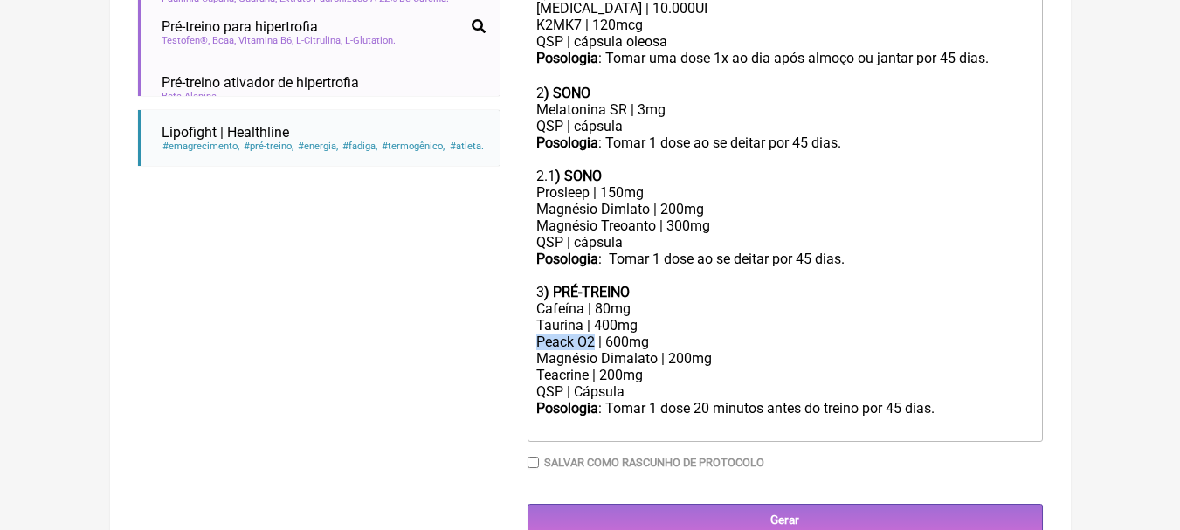
click at [520, 351] on form "Buscar PRÉ TREINO Protocolos Formulas Suplementos / Cosméticos Pré Treino Cafeí…" at bounding box center [590, 70] width 905 height 931
drag, startPoint x: 646, startPoint y: 359, endPoint x: 516, endPoint y: 357, distance: 130.1
click at [516, 357] on form "Buscar PRÉ TREINO Protocolos Formulas Suplementos / Cosméticos Pré Treino Cafeí…" at bounding box center [590, 70] width 905 height 931
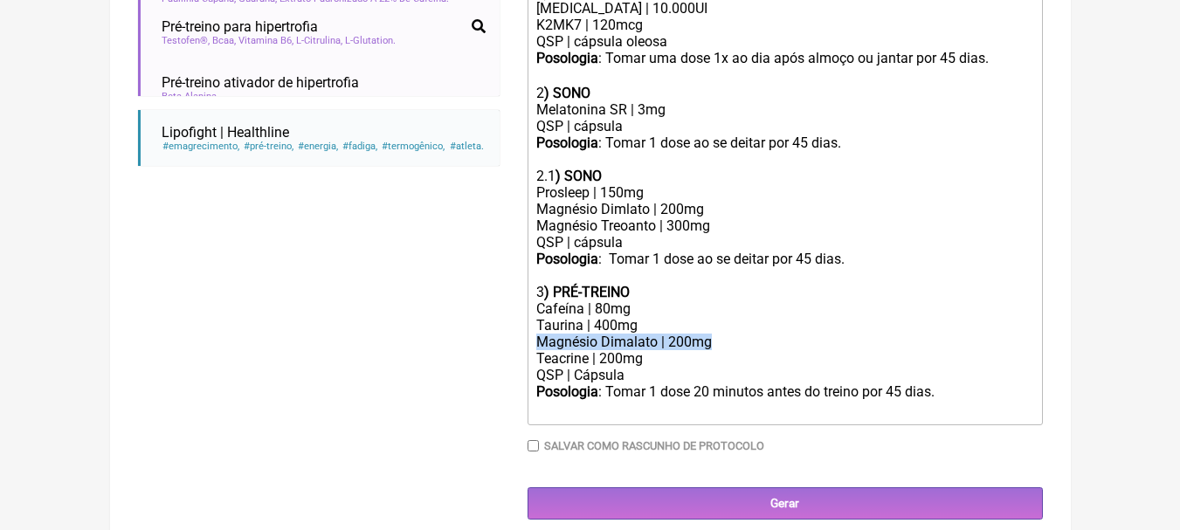
drag, startPoint x: 737, startPoint y: 352, endPoint x: 515, endPoint y: 349, distance: 221.8
click at [515, 349] on form "Buscar PRÉ TREINO Protocolos Formulas Suplementos / Cosméticos Pré Treino Cafeí…" at bounding box center [590, 62] width 905 height 914
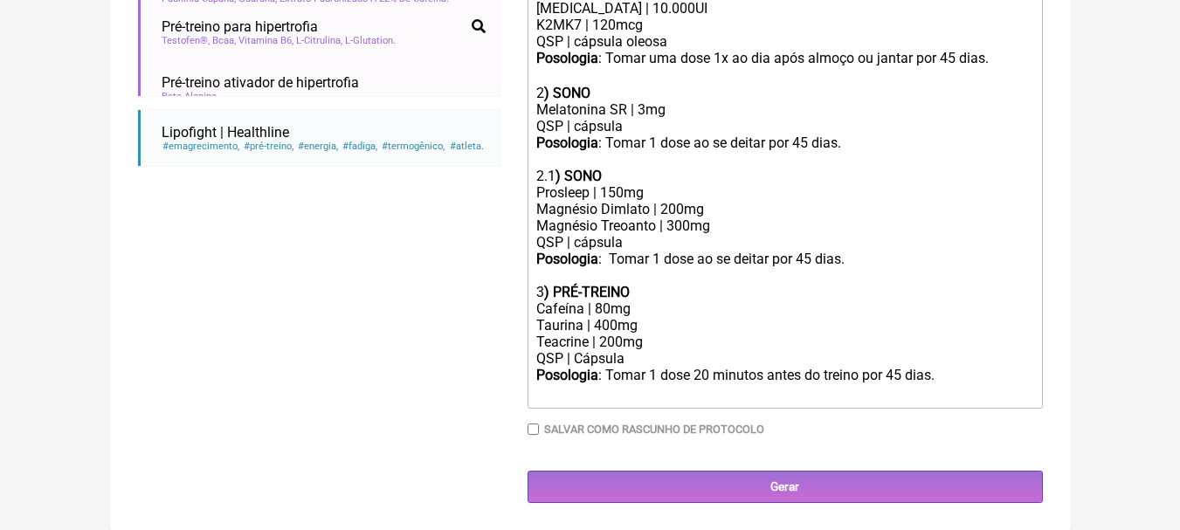
click at [625, 350] on div "Teacrine | 200mg" at bounding box center [784, 342] width 496 height 17
click at [616, 350] on div "Teacrine | 200mg" at bounding box center [784, 342] width 496 height 17
click at [683, 334] on div "Taurina | 400mg" at bounding box center [784, 325] width 496 height 17
click at [664, 367] on div "QSP | Cápsula" at bounding box center [784, 358] width 496 height 17
click at [901, 386] on div "Posologia : Tomar 1 dose 20 minutos antes do treino por 45 dias. ㅤ" at bounding box center [784, 384] width 496 height 35
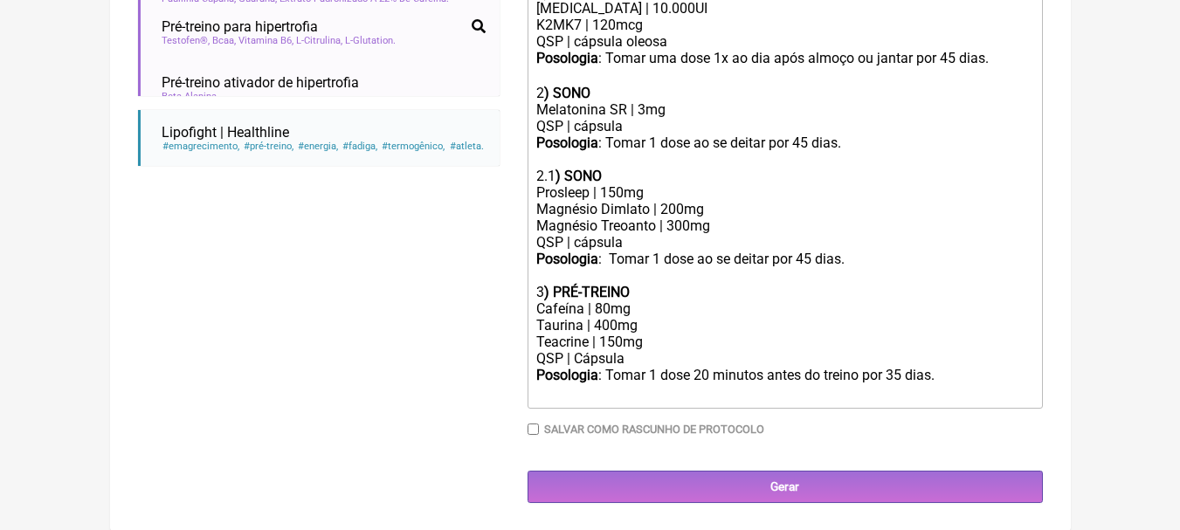
click at [924, 277] on div "Posologia : Tomar 1 dose ao se deitar por 45 dias." at bounding box center [784, 267] width 496 height 33
click at [603, 317] on div "Cafeína | 80mg" at bounding box center [784, 308] width 496 height 17
click at [603, 334] on div "Taurina | 400mg" at bounding box center [784, 325] width 496 height 17
type trix-editor "<div><strong>1) VITAMINA D</strong></div><div>Colecalciferol | 10.000UI</div><d…"
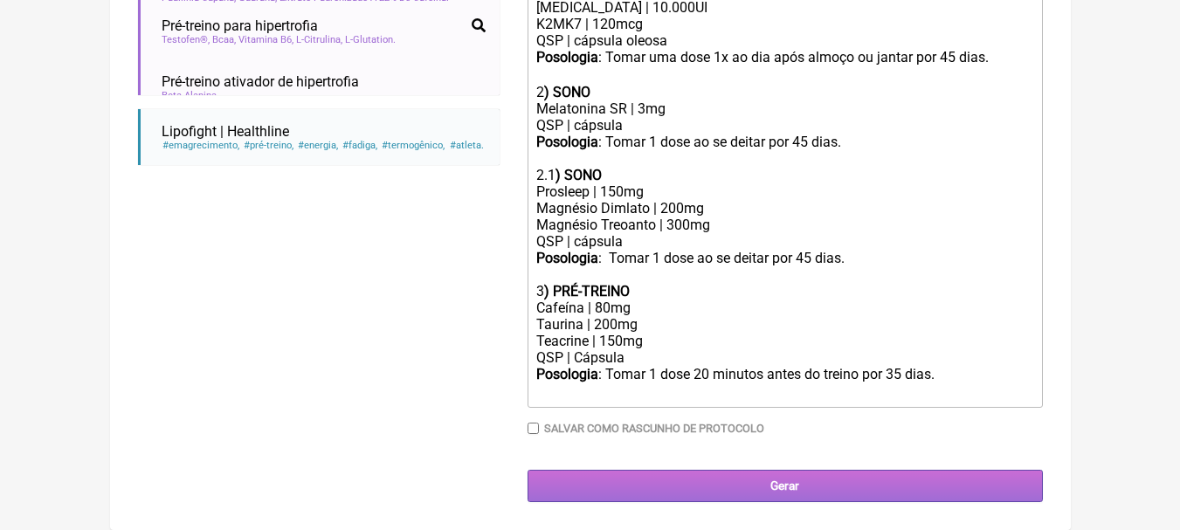
click at [772, 485] on input "Gerar" at bounding box center [784, 486] width 515 height 32
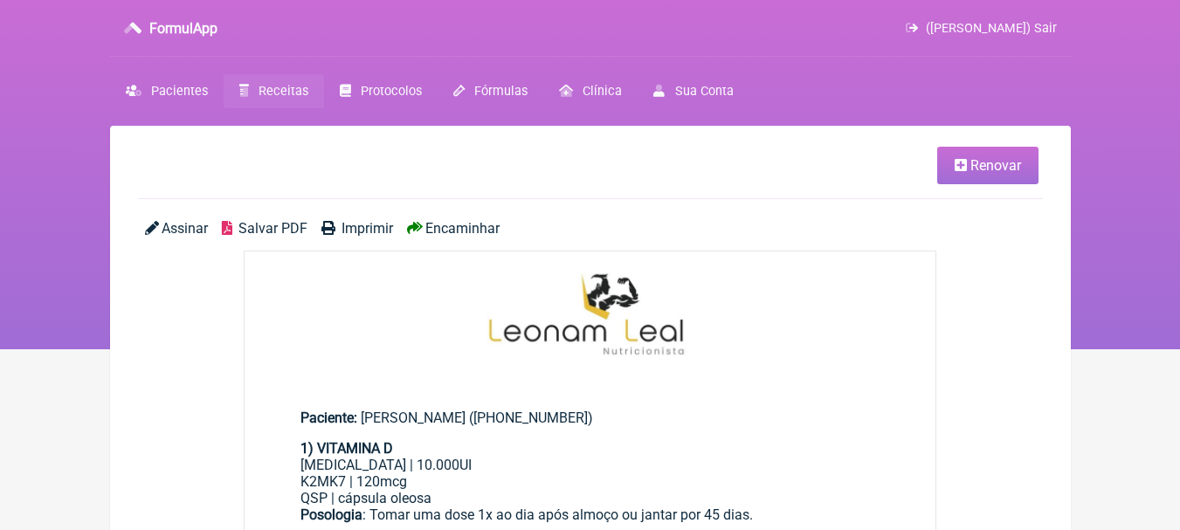
click at [270, 236] on span "Salvar PDF" at bounding box center [272, 228] width 69 height 17
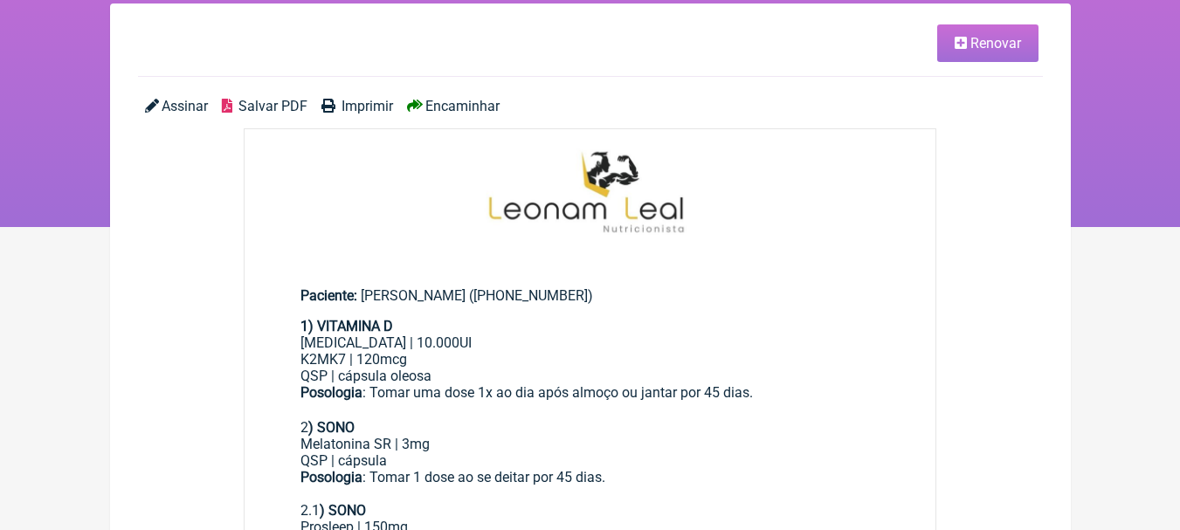
scroll to position [87, 0]
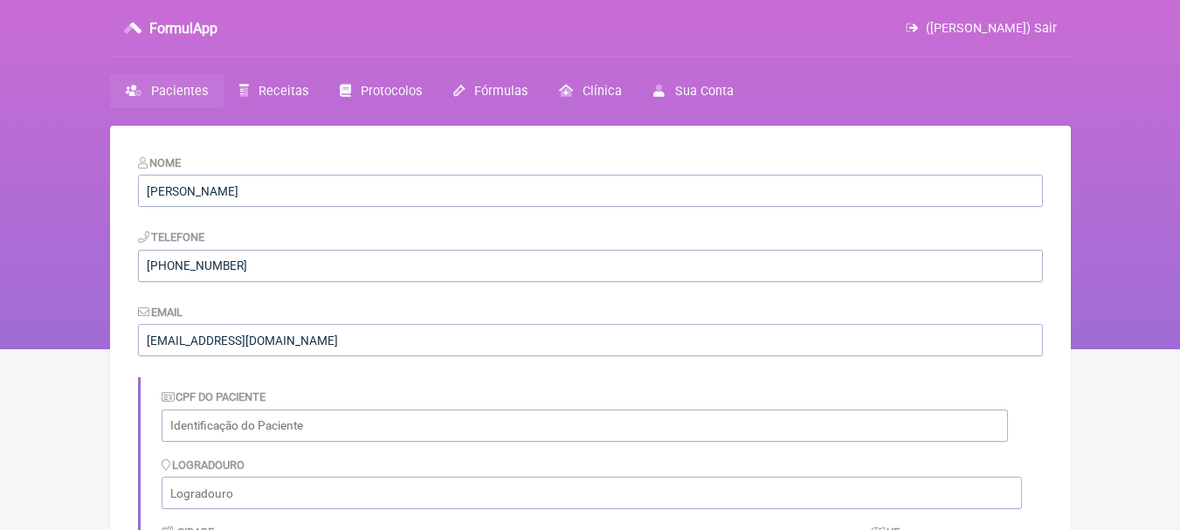
scroll to position [598, 0]
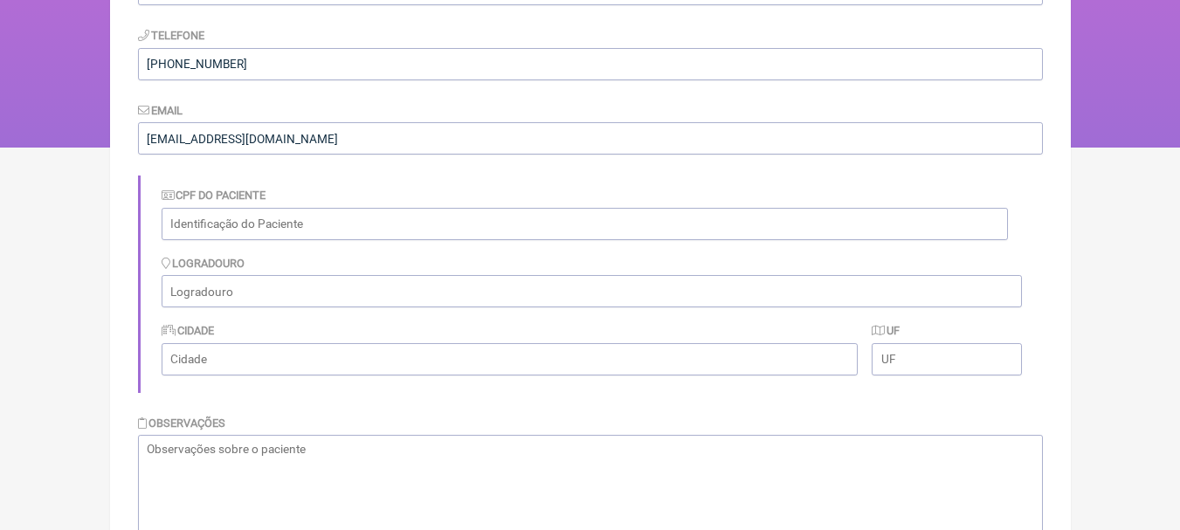
scroll to position [0, 0]
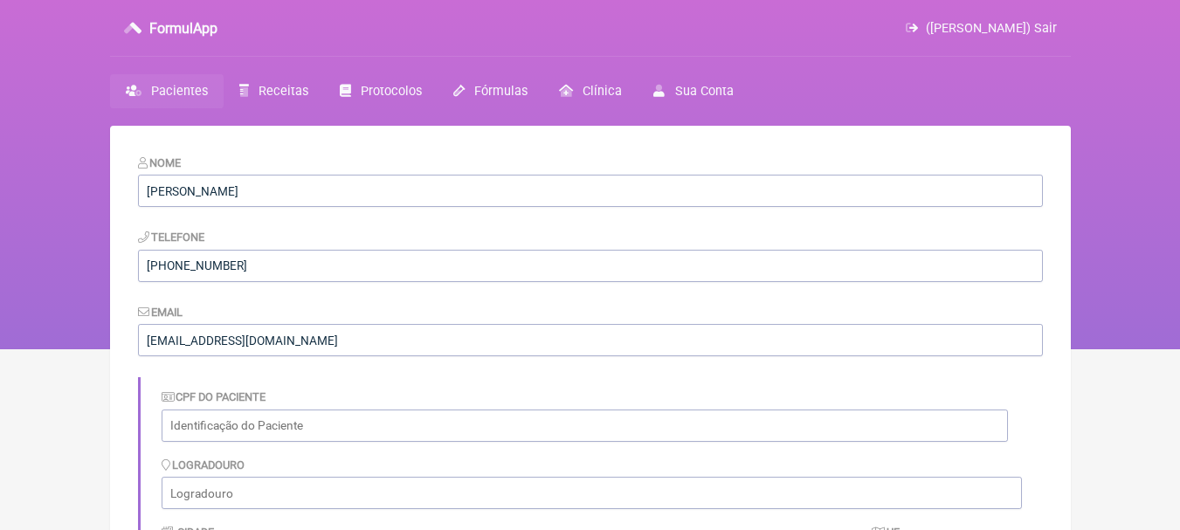
click at [175, 78] on link "Pacientes" at bounding box center [167, 91] width 114 height 34
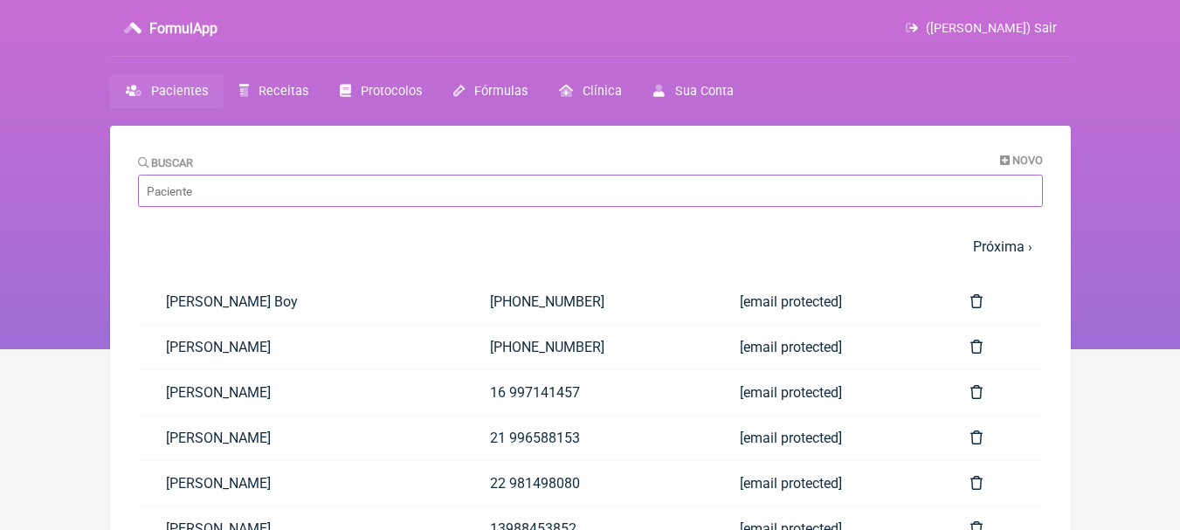
click at [280, 194] on input "Buscar" at bounding box center [590, 191] width 905 height 32
type input "tay"
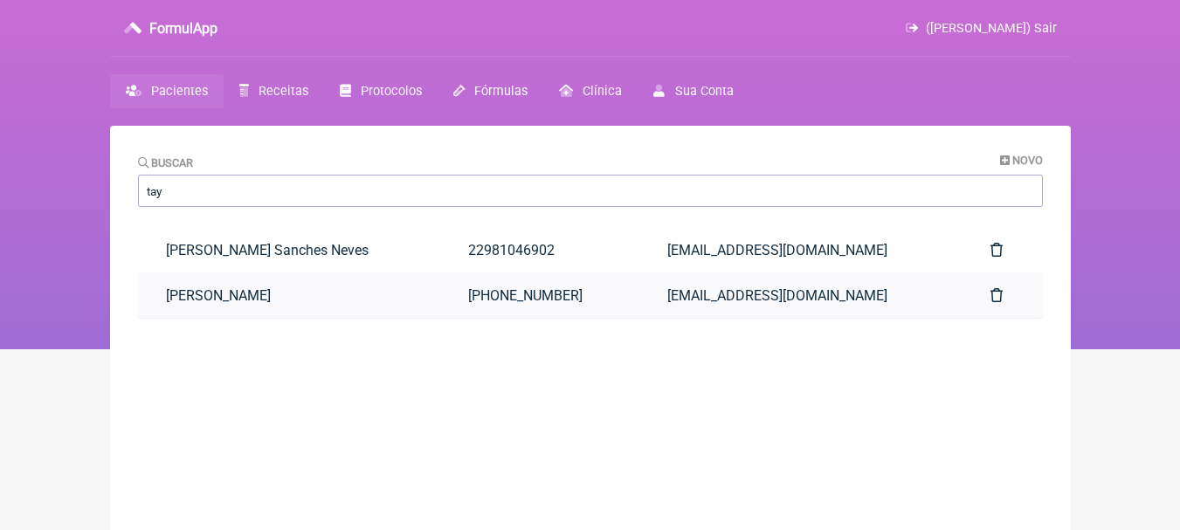
click at [335, 306] on link "[PERSON_NAME]" at bounding box center [289, 295] width 303 height 45
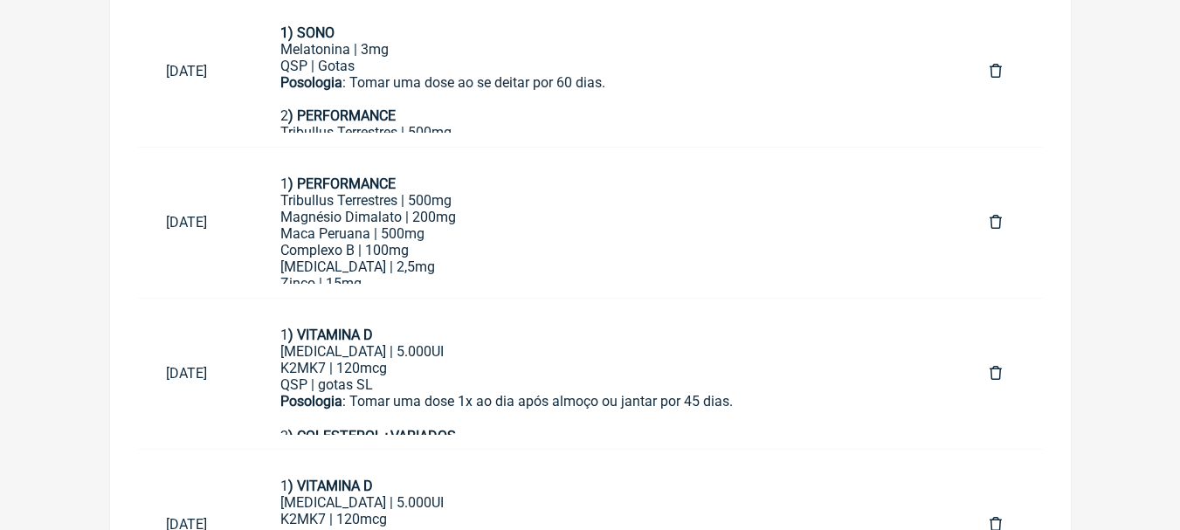
scroll to position [1353, 0]
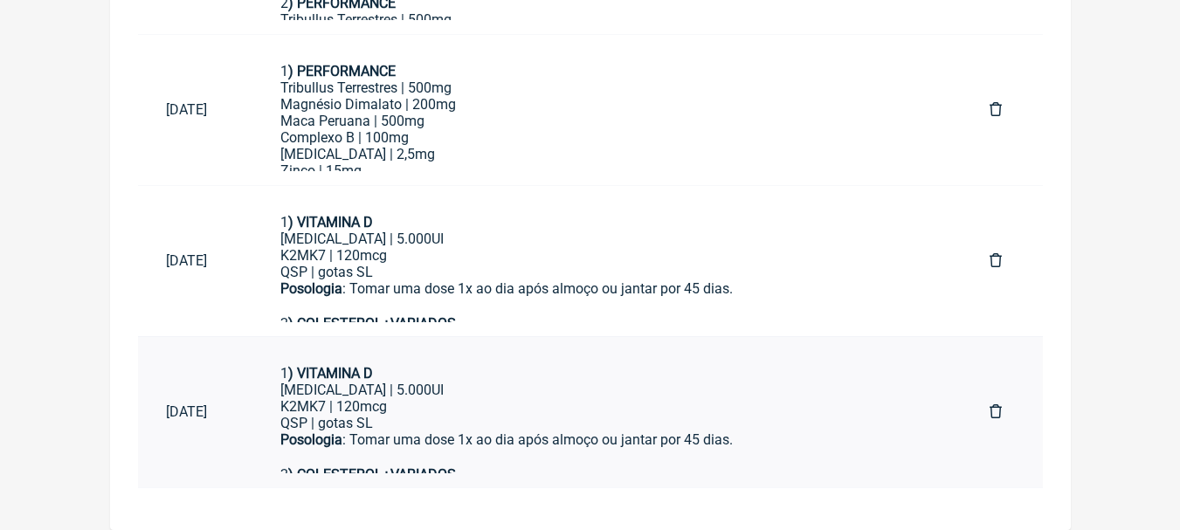
click at [659, 383] on div "[MEDICAL_DATA] | 5.000UI" at bounding box center [607, 390] width 654 height 17
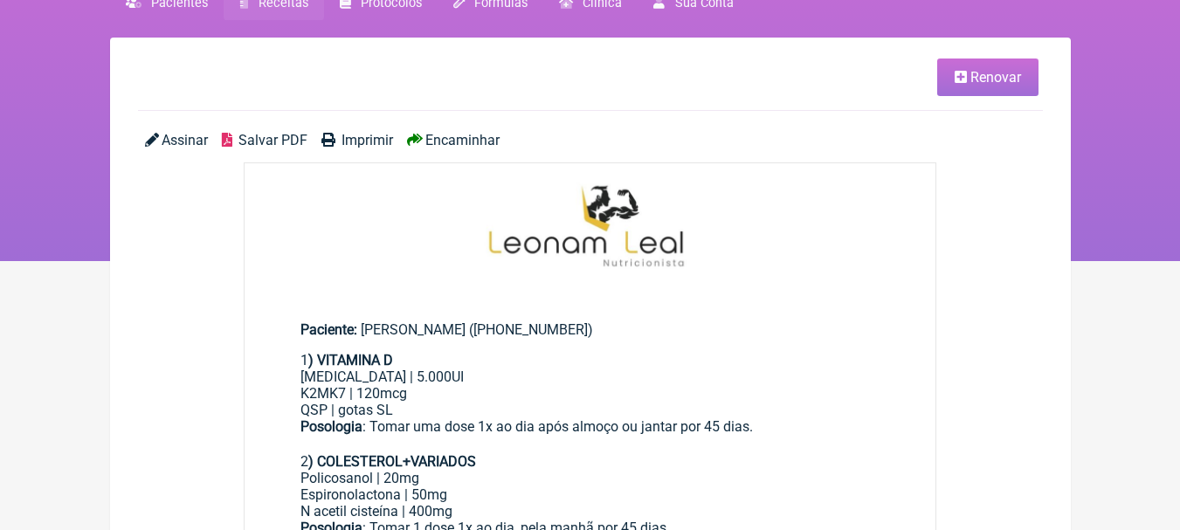
scroll to position [87, 0]
click at [982, 81] on span "Renovar" at bounding box center [995, 78] width 51 height 17
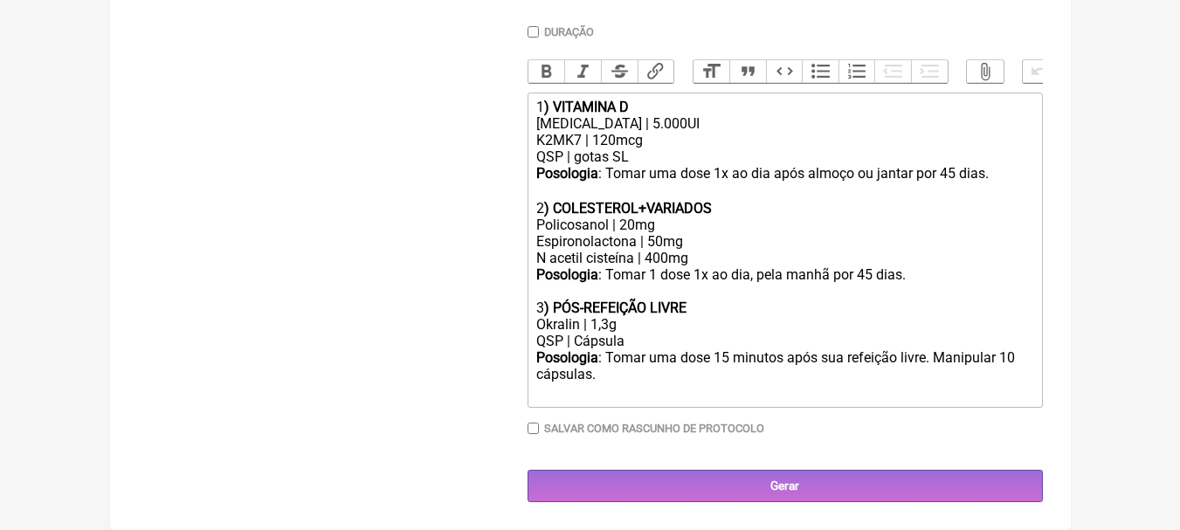
scroll to position [504, 0]
click at [716, 258] on div "[MEDICAL_DATA] | 20mg Espironolactona | 50mg N acetil cisteína | 400mg" at bounding box center [784, 242] width 496 height 50
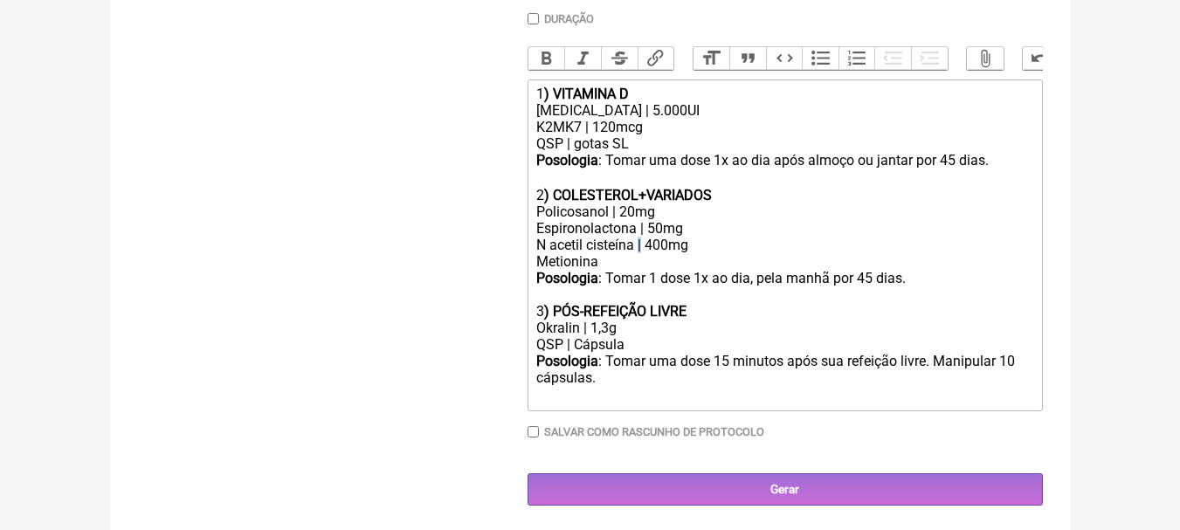
copy div "|"
paste trix-editor "|"
type trix-editor "<div>1<strong>) VITAMINA D</strong></div><div>[MEDICAL_DATA] | 5.000UI</div><di…"
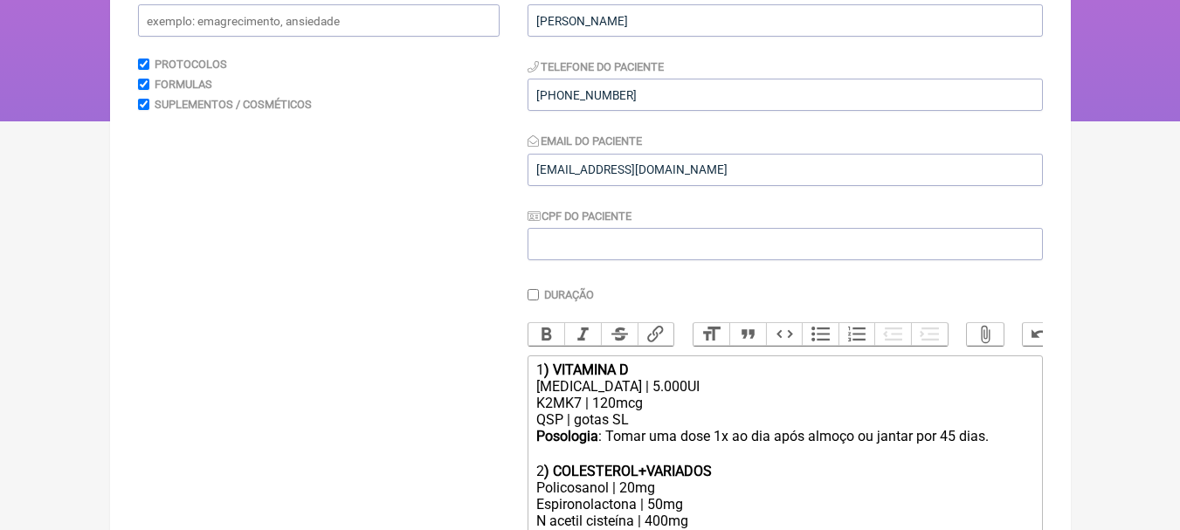
scroll to position [0, 0]
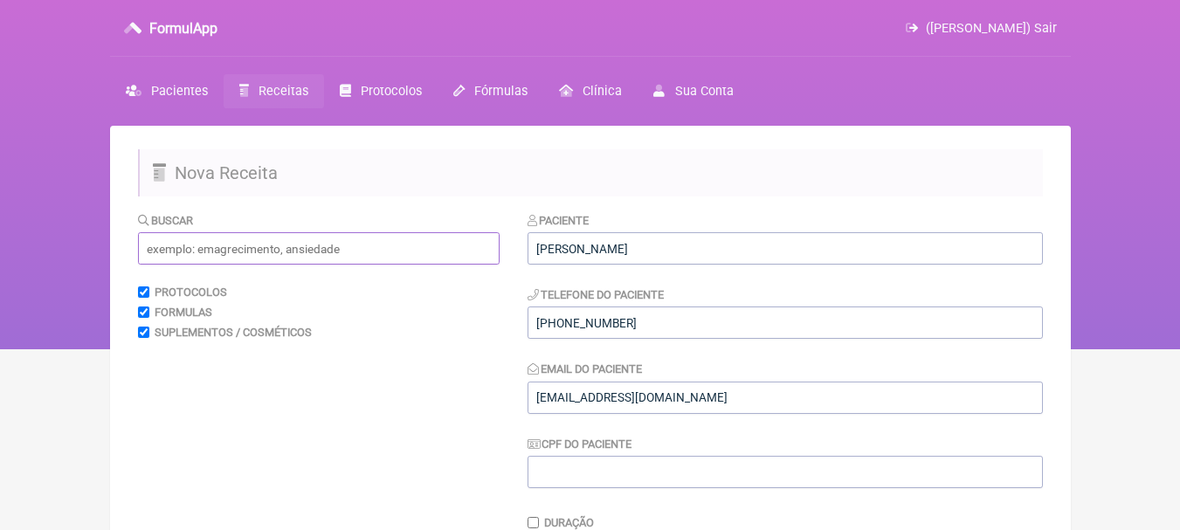
click at [255, 247] on input "text" at bounding box center [319, 248] width 362 height 32
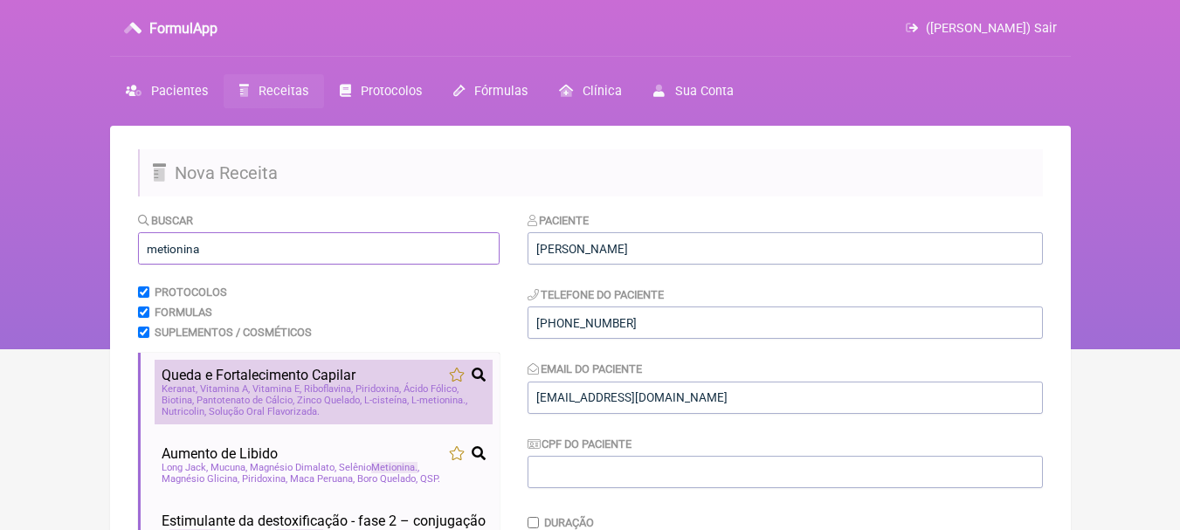
type input "metionina"
click at [368, 366] on li "Queda e Fortalecimento Capilar Keranat Vitamina A Vitamina E Riboflavina [MEDIC…" at bounding box center [324, 392] width 338 height 65
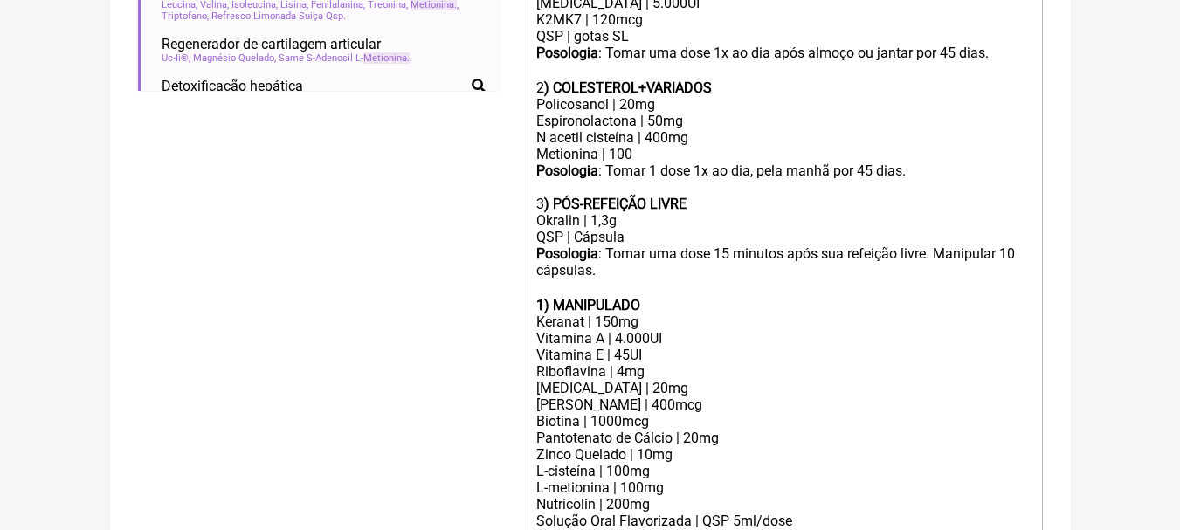
scroll to position [788, 0]
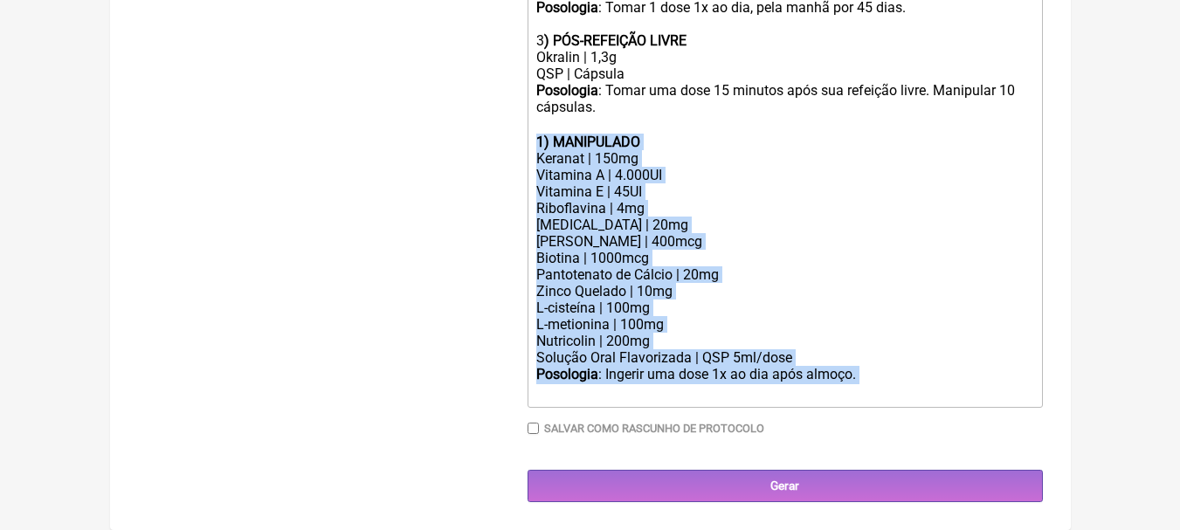
drag, startPoint x: 866, startPoint y: 377, endPoint x: 428, endPoint y: 148, distance: 494.9
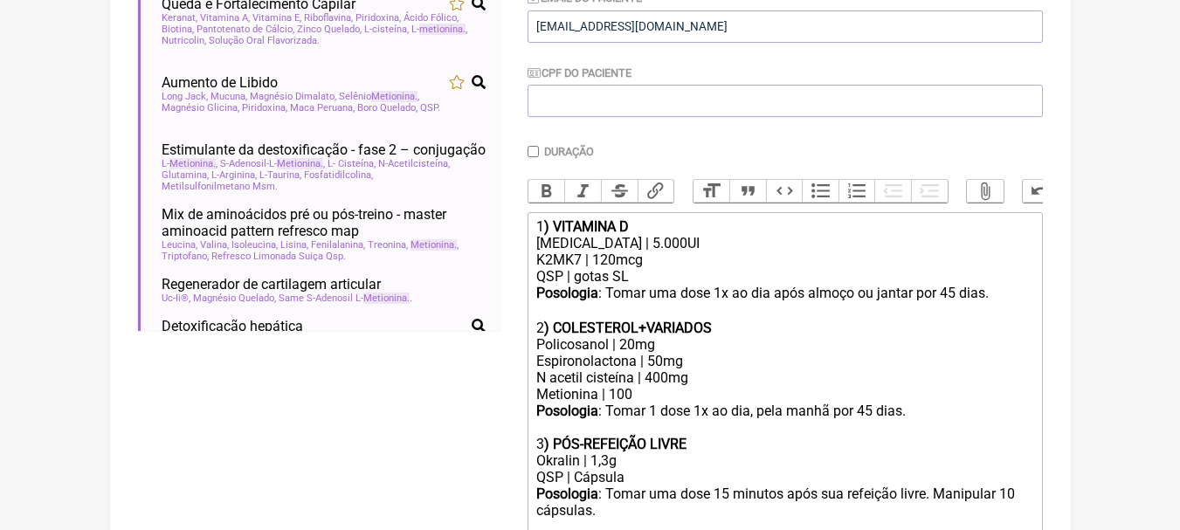
scroll to position [468, 0]
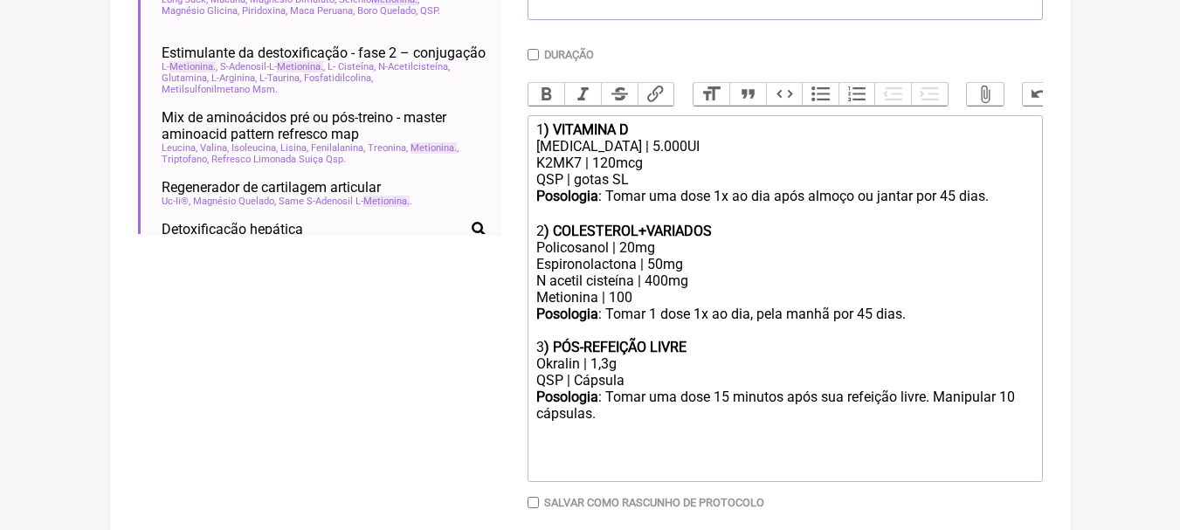
click at [707, 155] on div "[MEDICAL_DATA] | 5.000UI" at bounding box center [784, 146] width 496 height 17
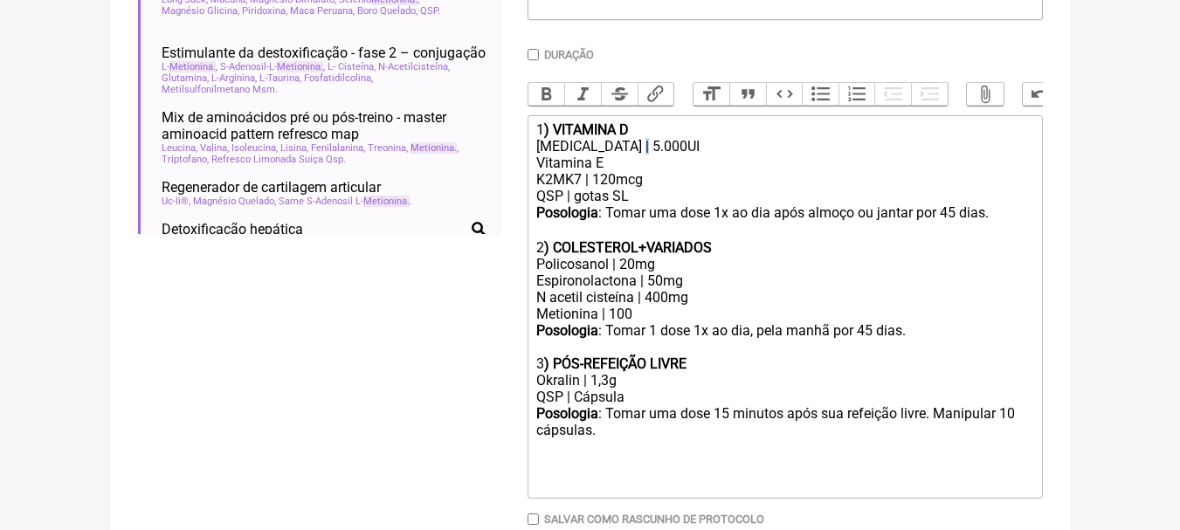
copy div "|"
paste trix-editor "|"
click at [648, 322] on div "[MEDICAL_DATA] | 20mg Espironolactona | 50mg N acetil cisteína | 400mg Metionin…" at bounding box center [784, 289] width 496 height 66
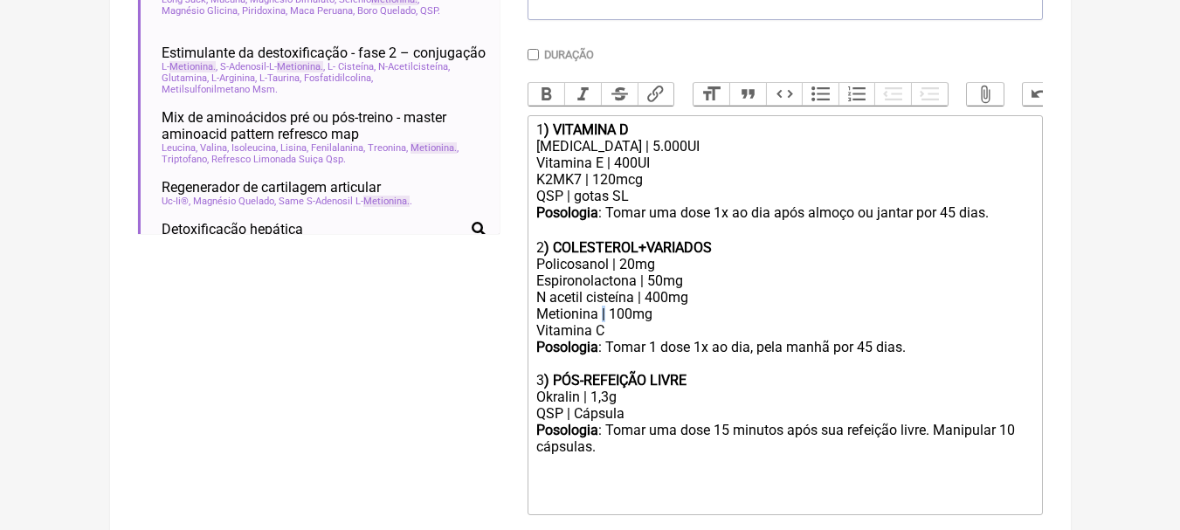
copy div "|"
paste trix-editor "|"
type trix-editor "<div>1<strong>) VITAMINA D</strong></div><div>[MEDICAL_DATA] | 5.000UI<br>Vitam…"
click at [695, 339] on div "[MEDICAL_DATA] | 20mg Espironolactona | 50mg N acetil cisteína | 400mg Metionin…" at bounding box center [784, 297] width 496 height 83
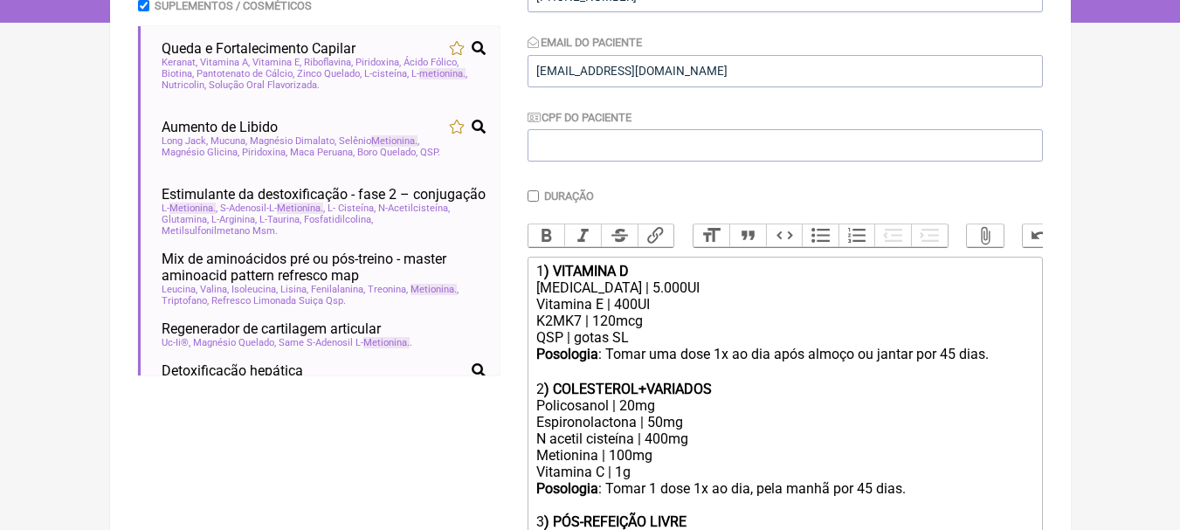
scroll to position [119, 0]
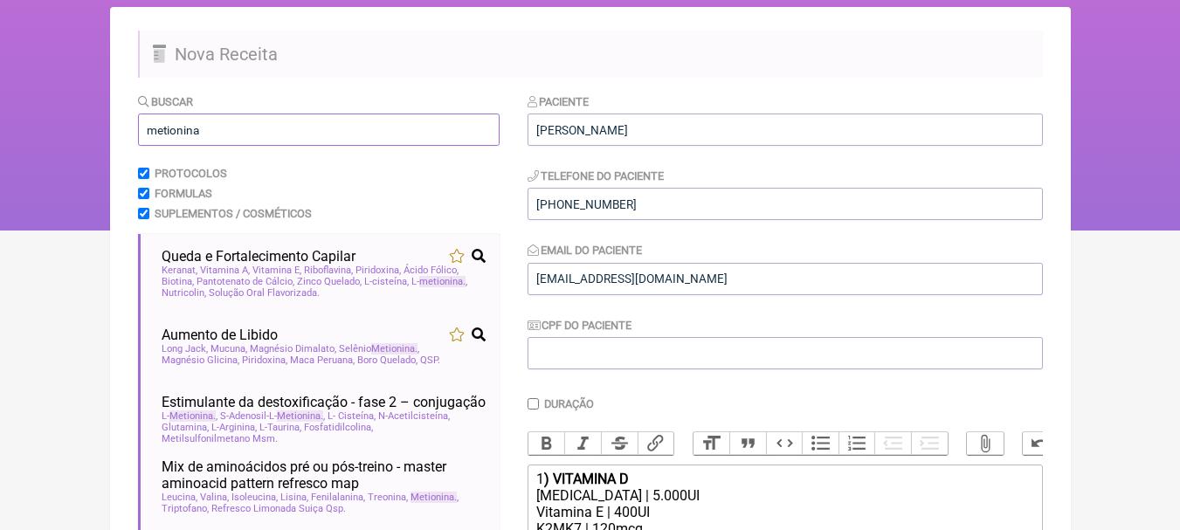
drag, startPoint x: 308, startPoint y: 124, endPoint x: 0, endPoint y: 123, distance: 308.2
click at [0, 123] on div "FormulApp ([PERSON_NAME]) Sair [GEOGRAPHIC_DATA] Receitas Protocolos Fórmulas […" at bounding box center [590, 55] width 1180 height 349
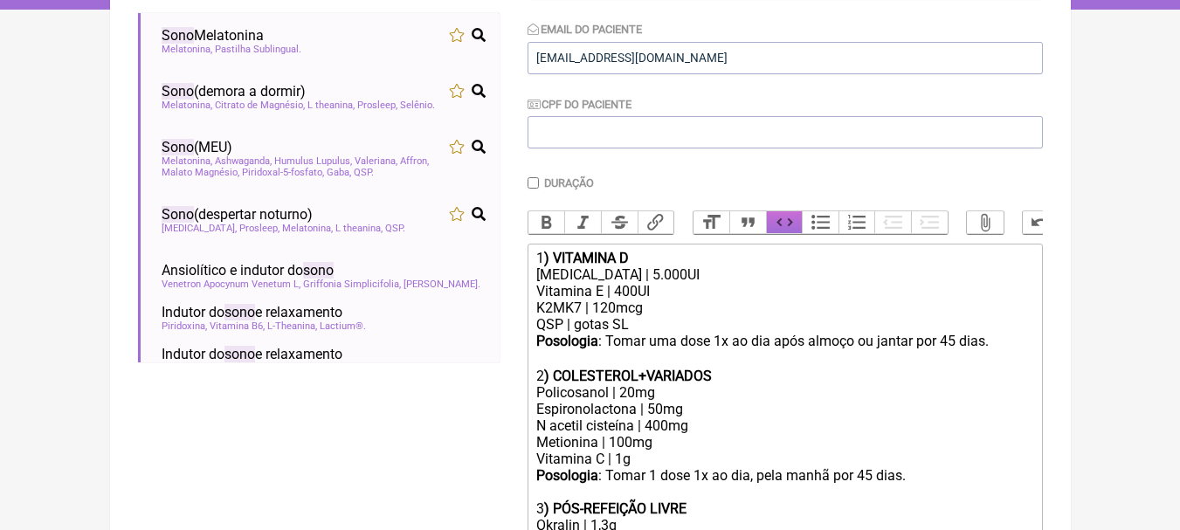
scroll to position [555, 0]
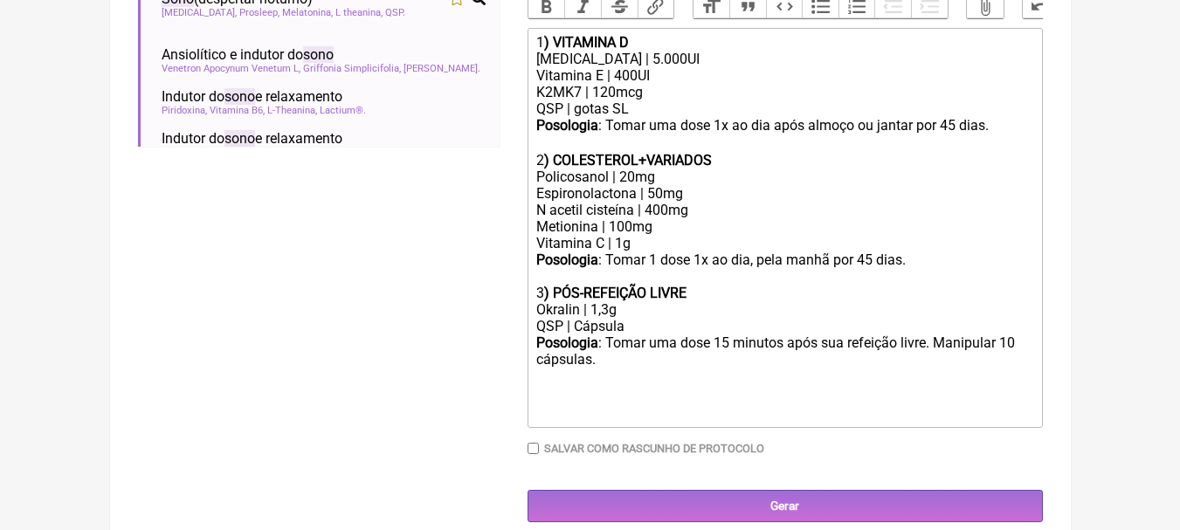
type input "sono"
click at [652, 378] on div "Posologia : Tomar uma dose 15 minutos após sua refeição livre. Manipular 10 cáp…" at bounding box center [784, 360] width 496 height 52
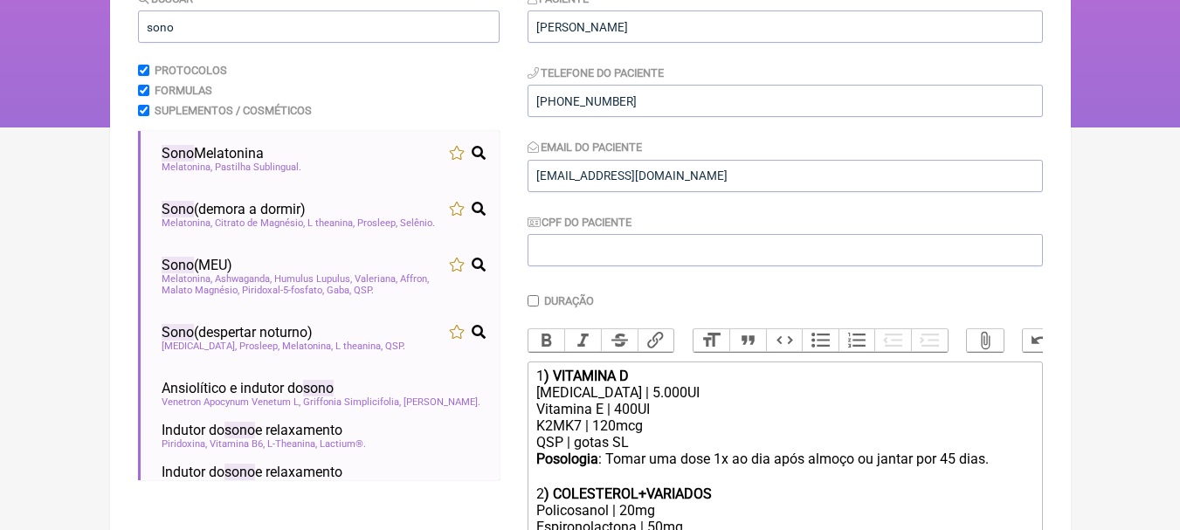
scroll to position [119, 0]
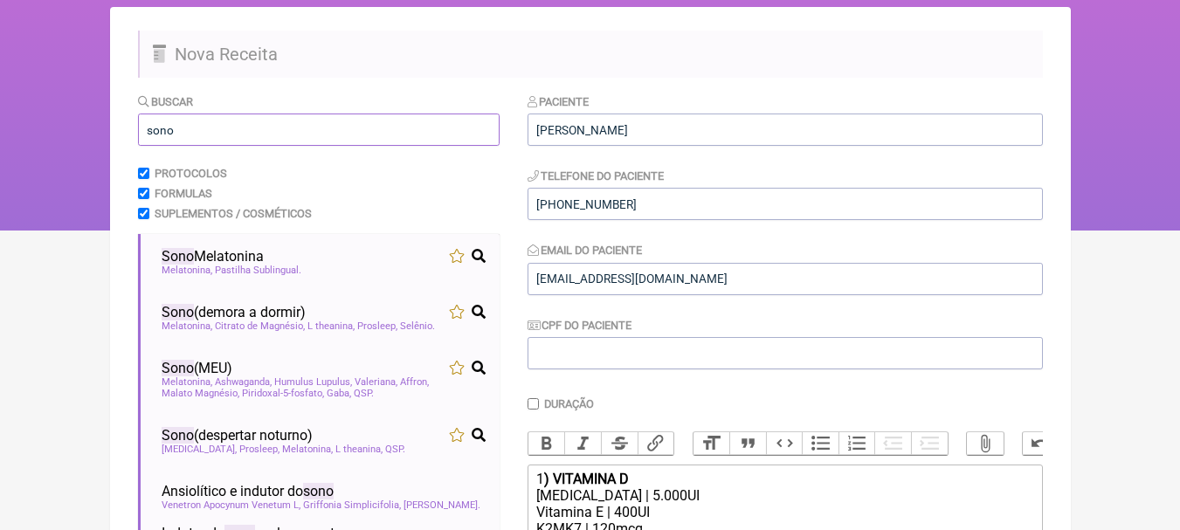
click at [259, 123] on input "sono" at bounding box center [319, 130] width 362 height 32
click at [229, 123] on input "sono" at bounding box center [319, 130] width 362 height 32
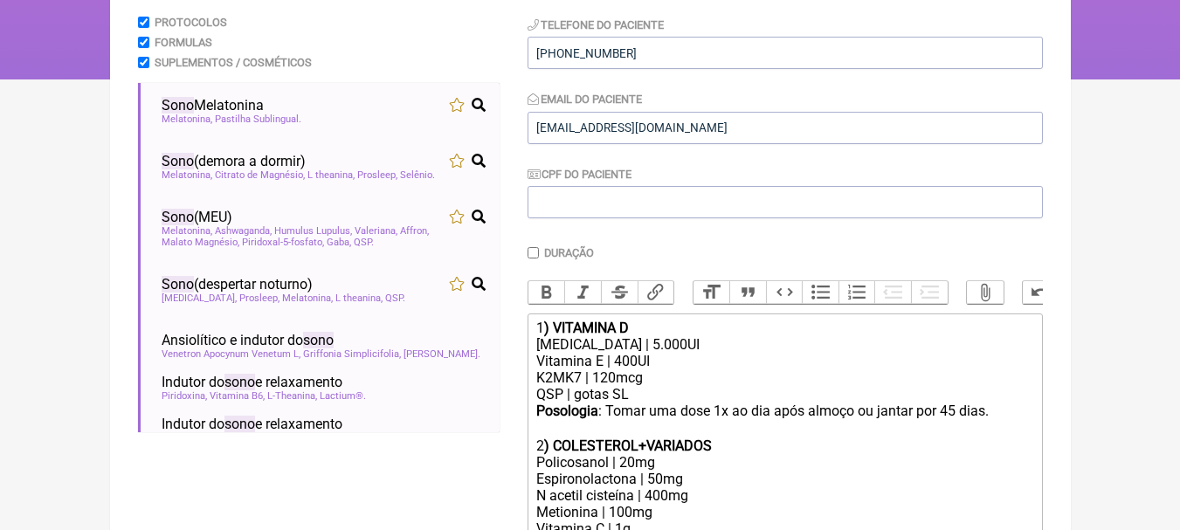
scroll to position [293, 0]
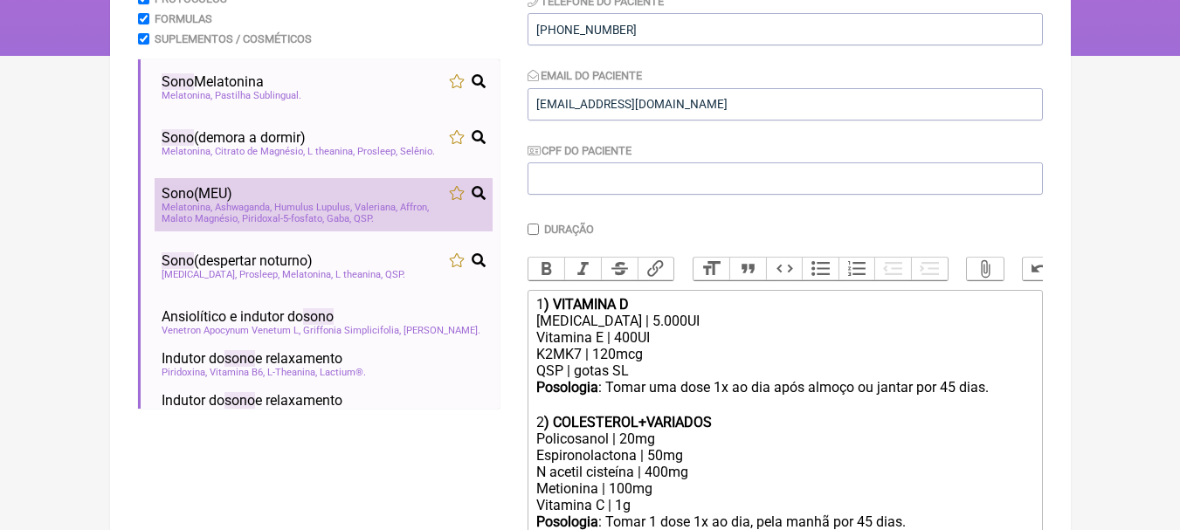
click at [359, 212] on span "Valeriana" at bounding box center [376, 207] width 43 height 11
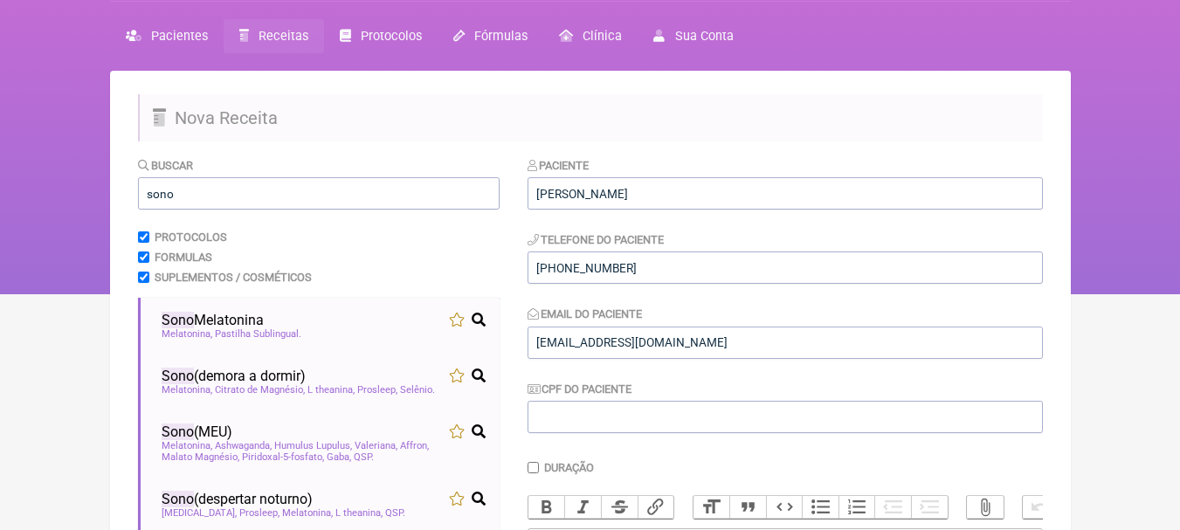
scroll to position [31, 0]
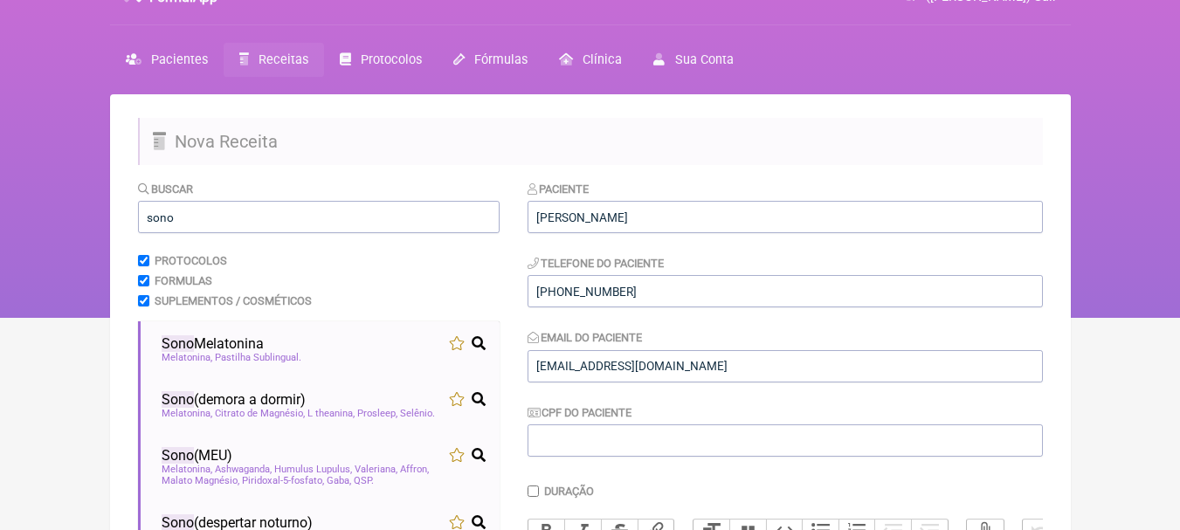
click at [974, 121] on h2 "Nova Receita" at bounding box center [590, 141] width 905 height 47
